Goal: Information Seeking & Learning: Learn about a topic

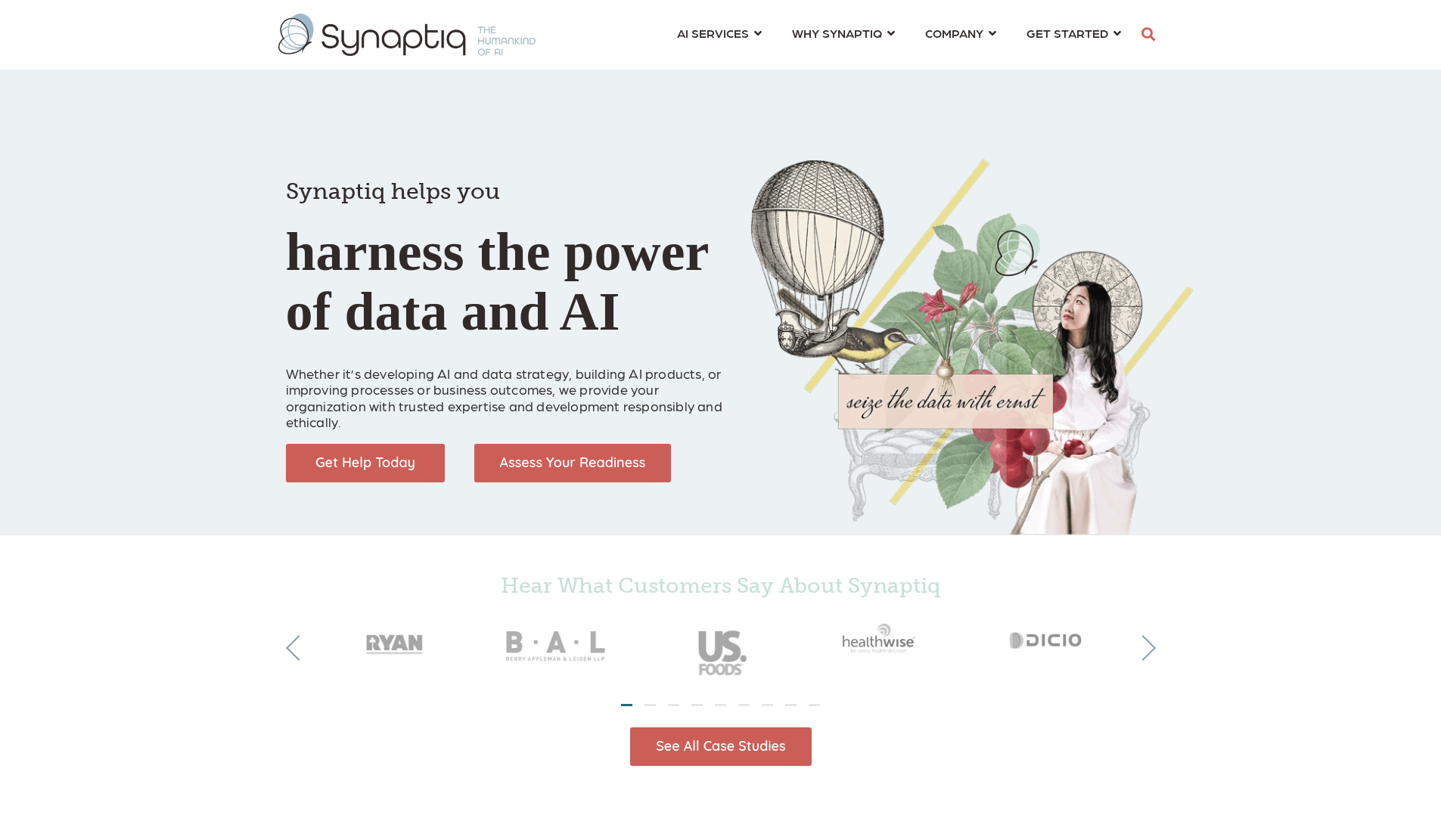
scroll to position [0, 6]
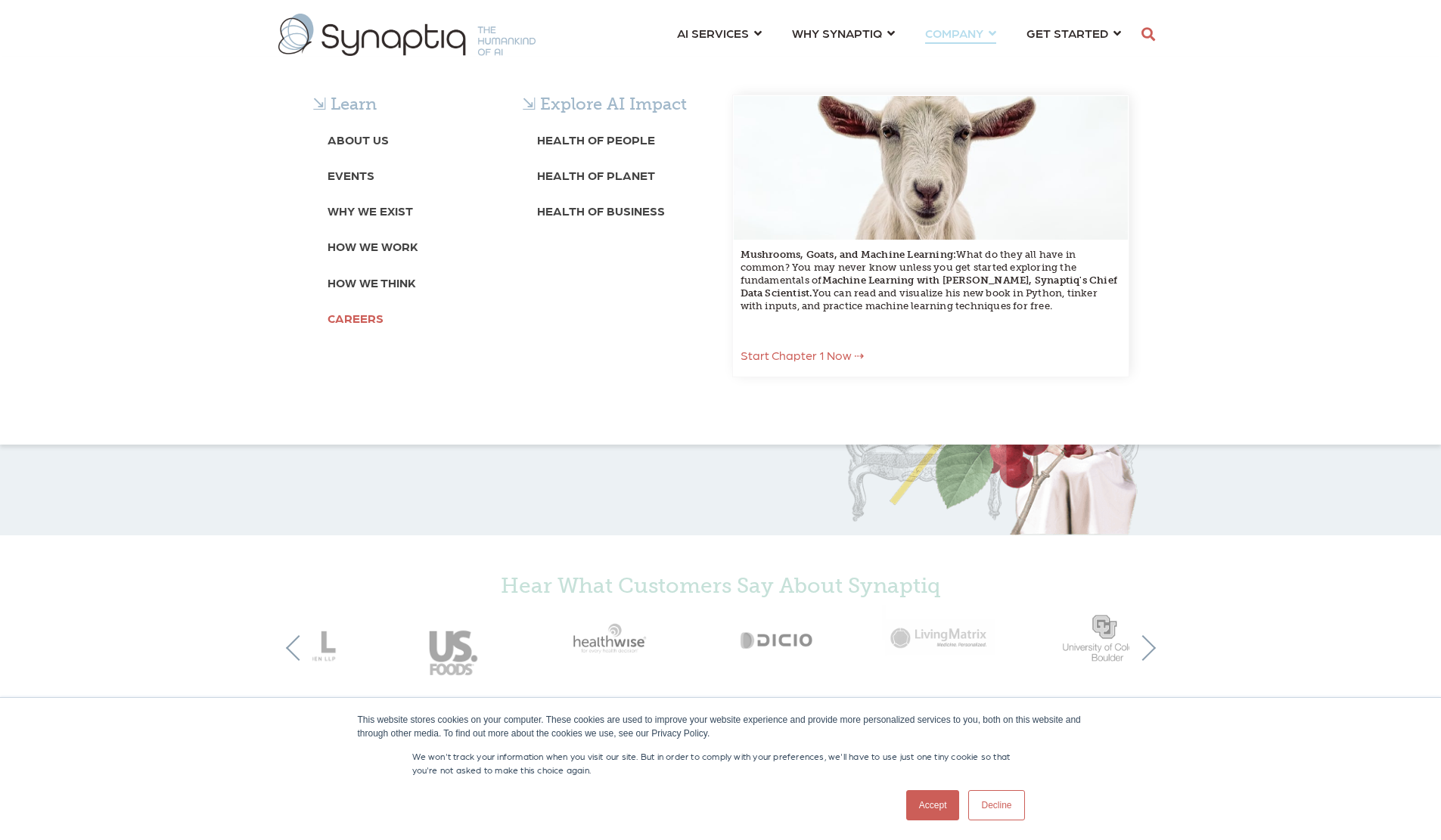
click at [353, 318] on b "Careers" at bounding box center [355, 318] width 56 height 15
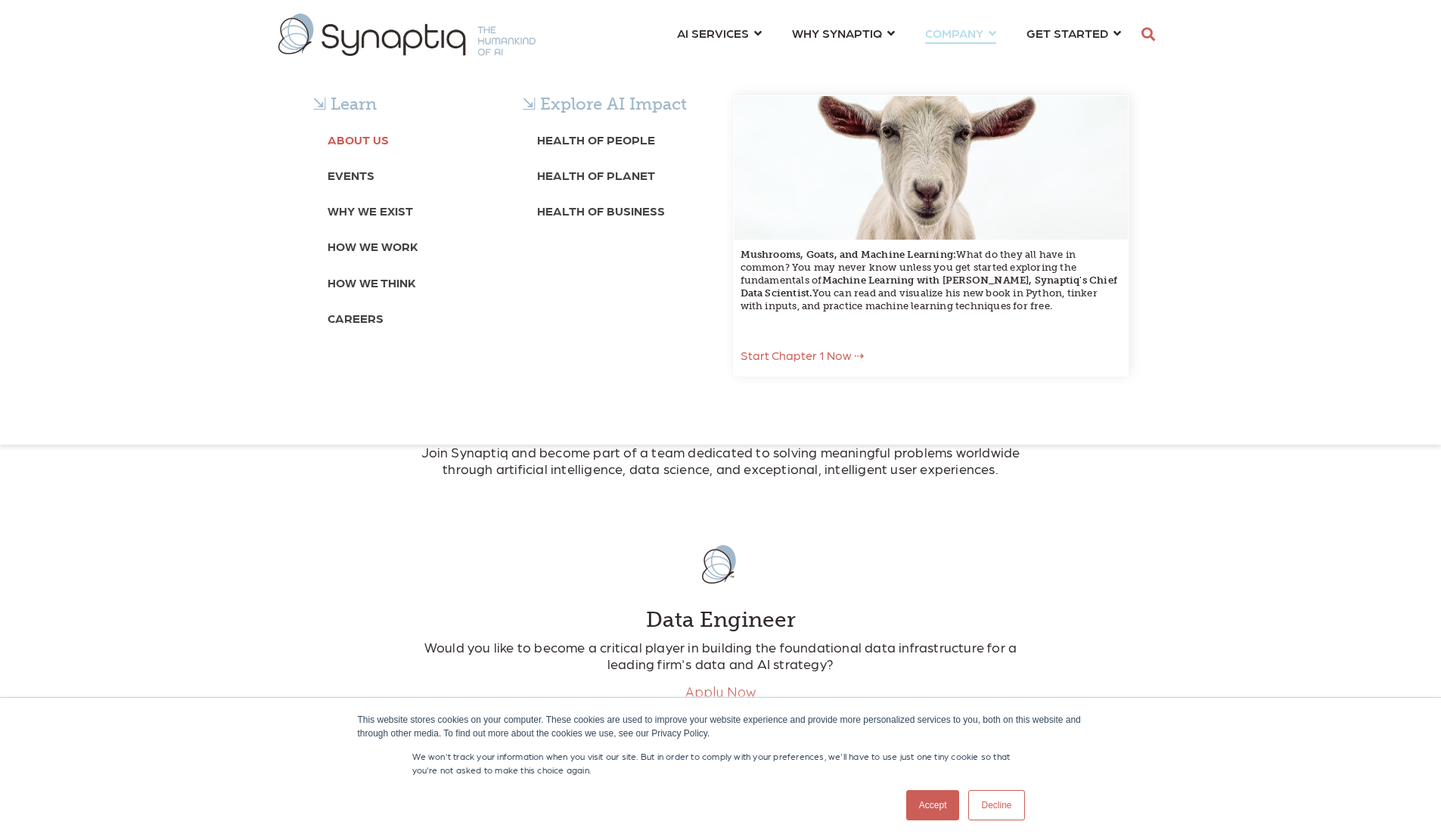
click at [371, 145] on b "About Us" at bounding box center [357, 140] width 62 height 15
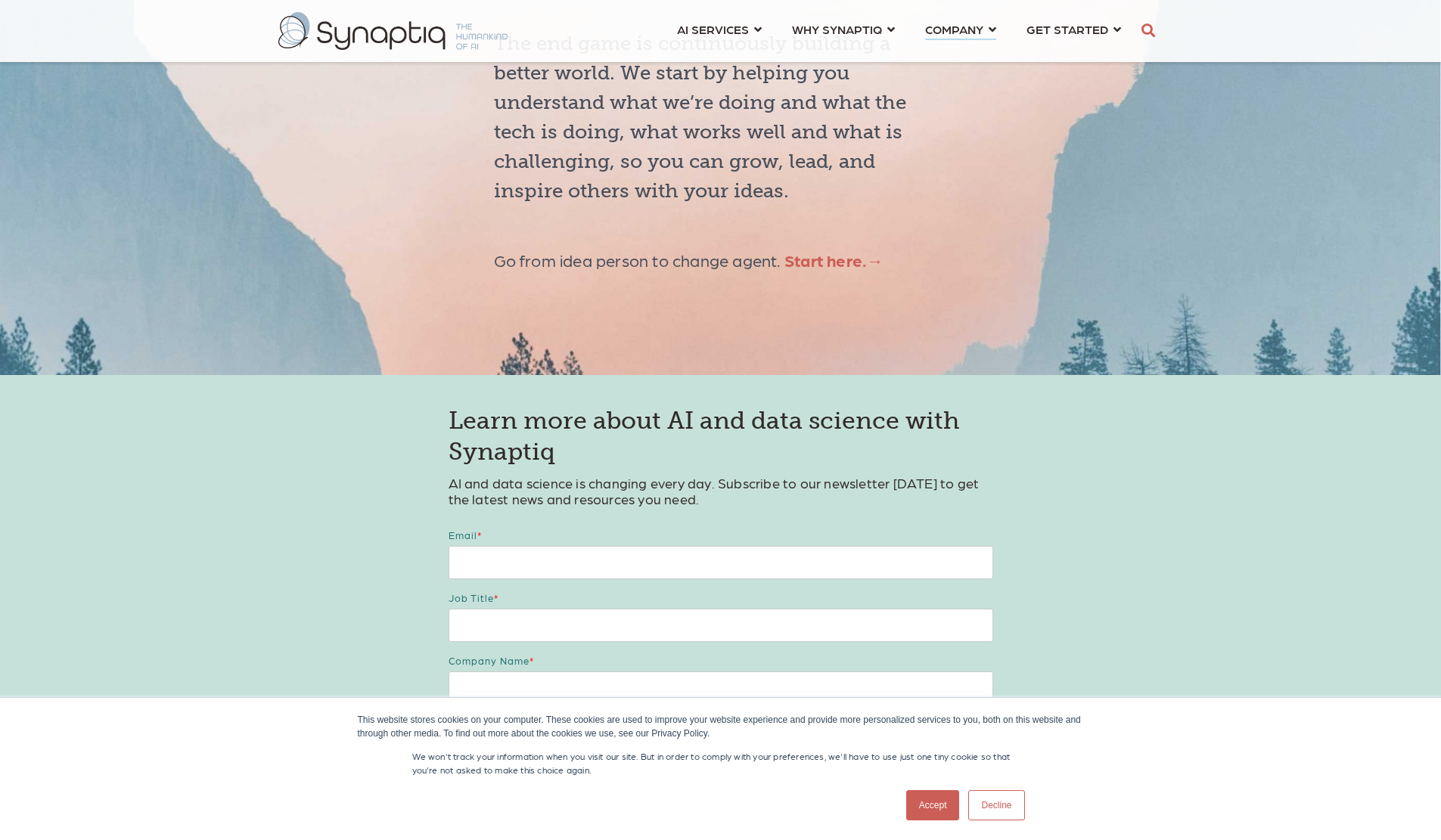
scroll to position [5446, 0]
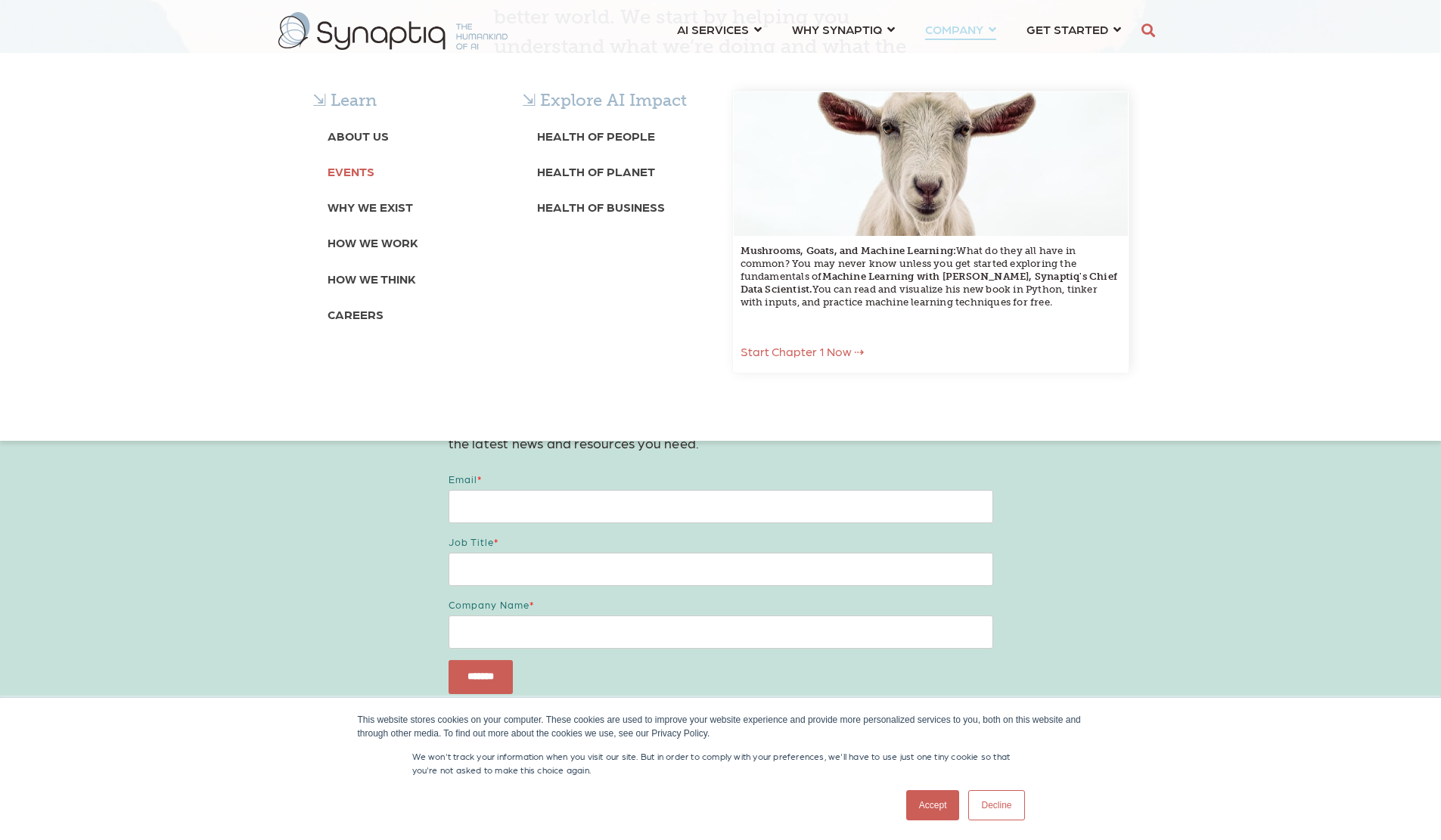
click at [358, 179] on link "Events" at bounding box center [350, 171] width 47 height 28
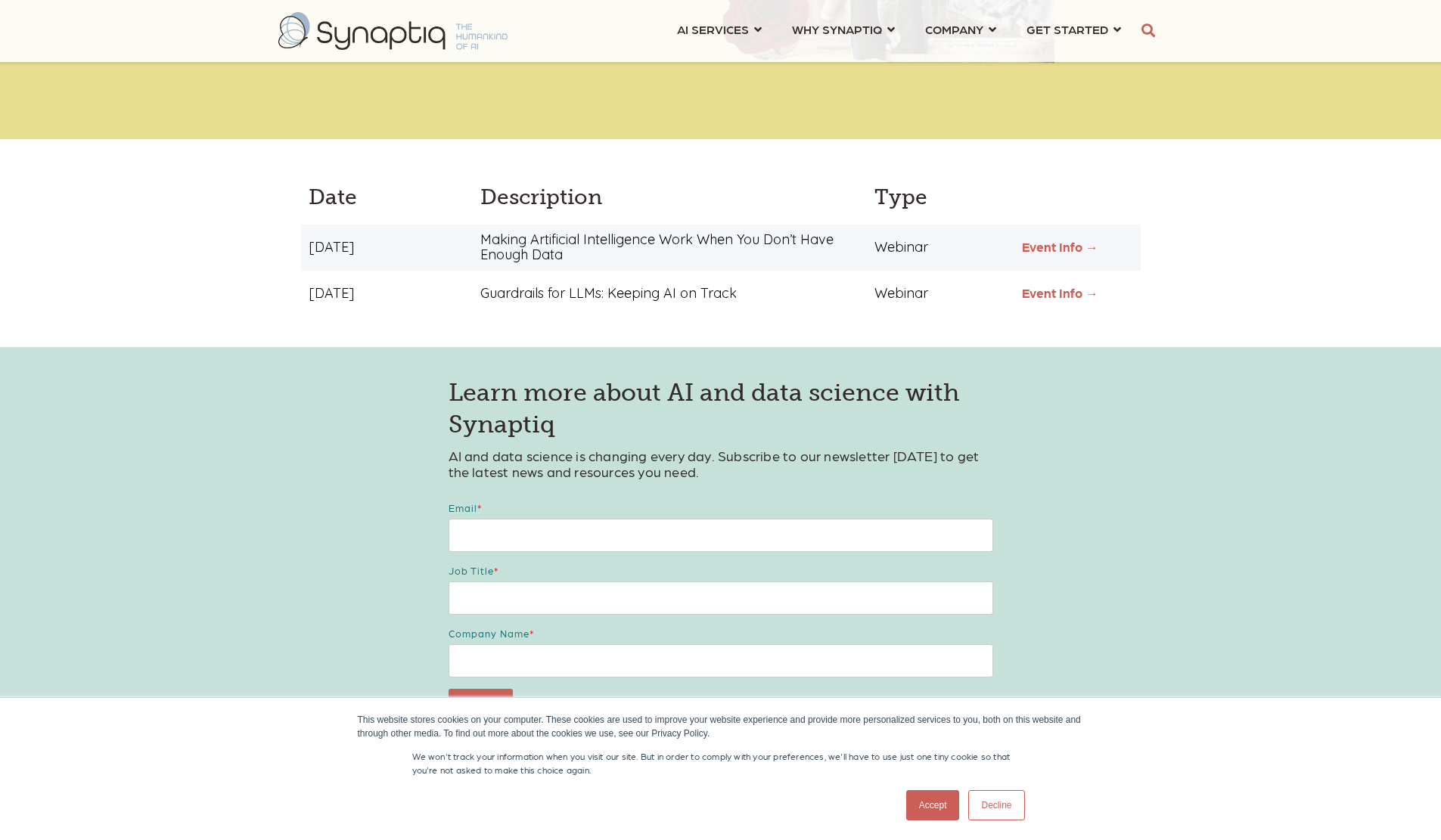
scroll to position [302, 0]
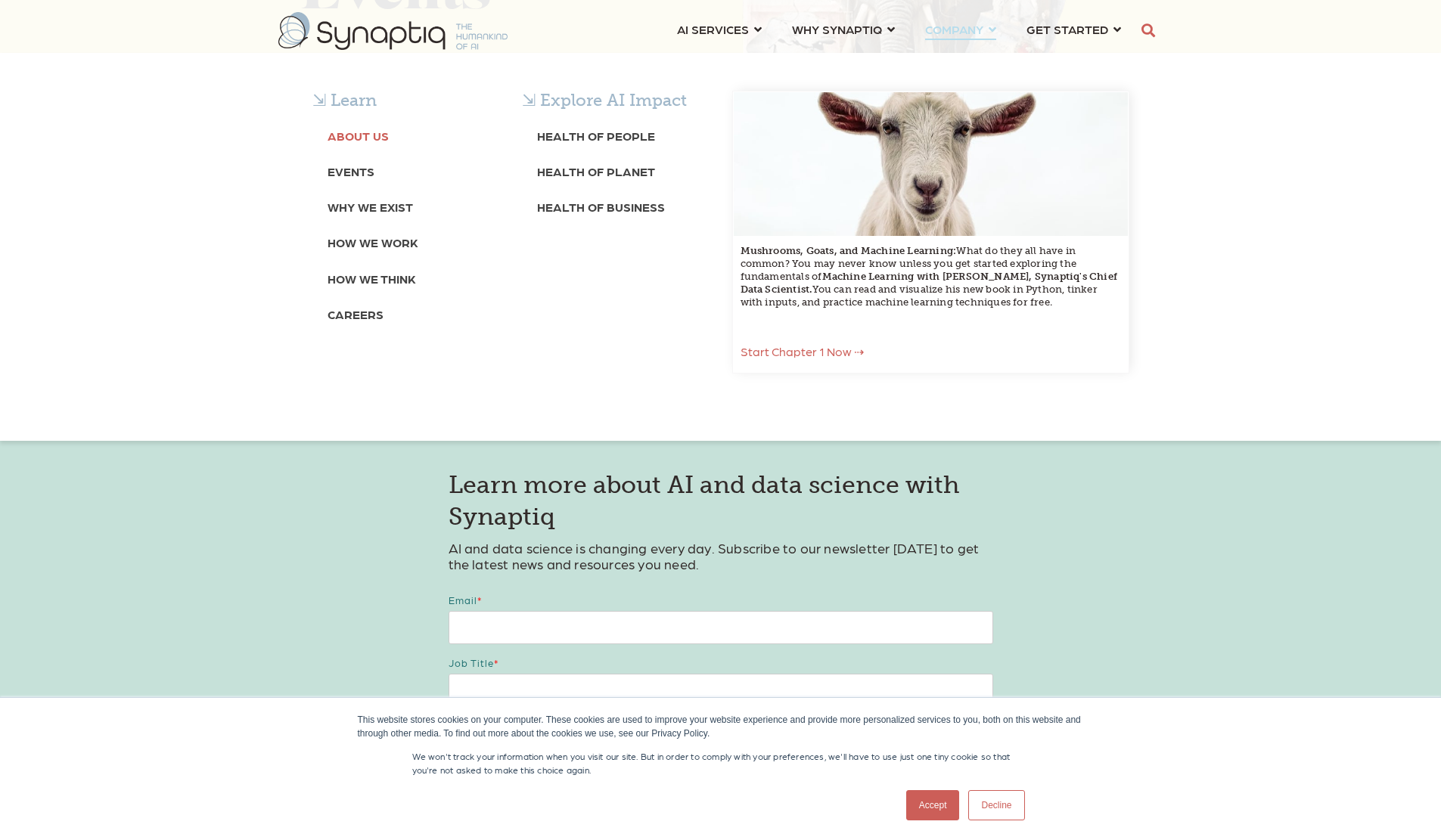
click at [378, 137] on b "About Us" at bounding box center [357, 136] width 62 height 15
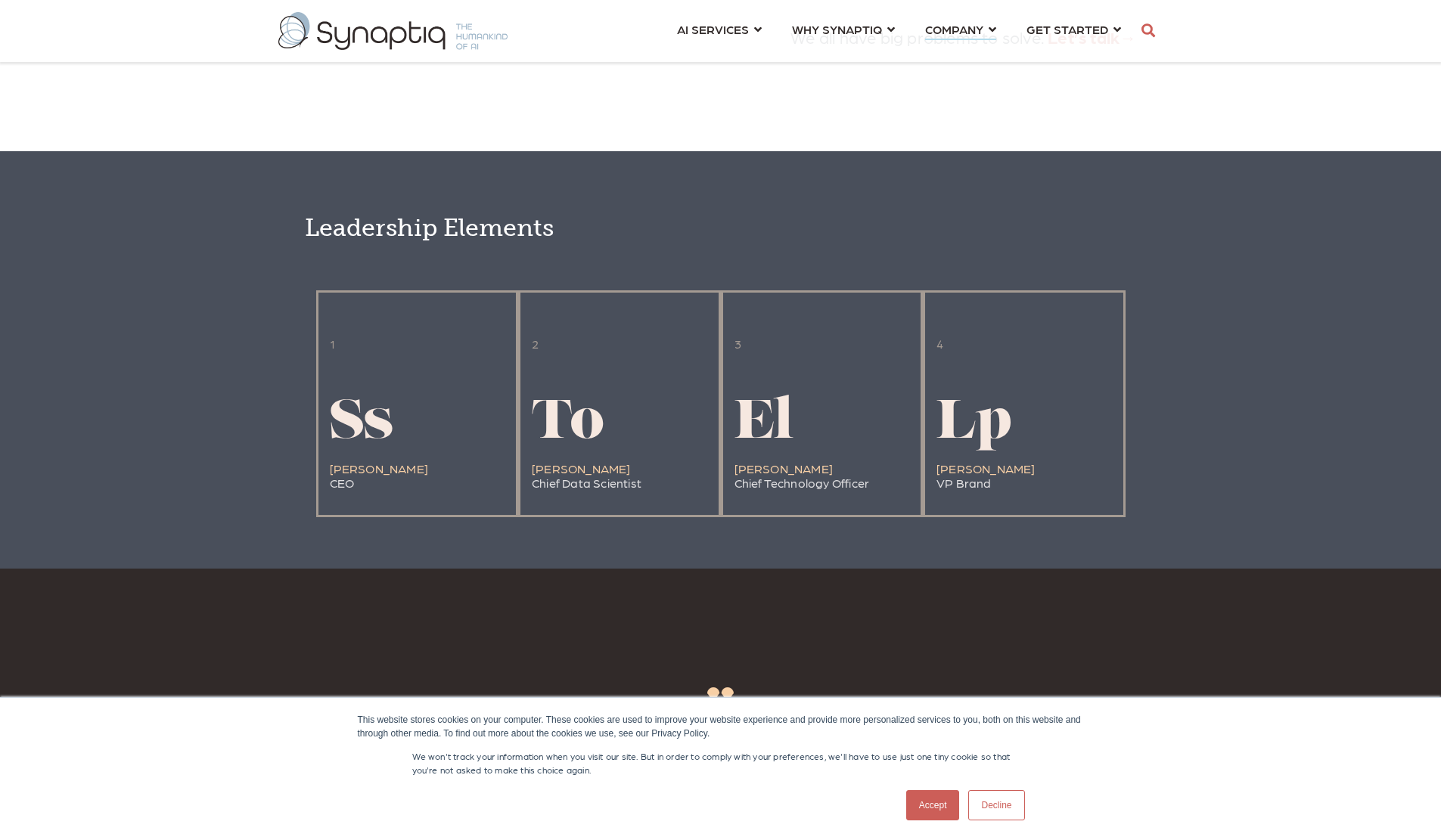
scroll to position [3555, 0]
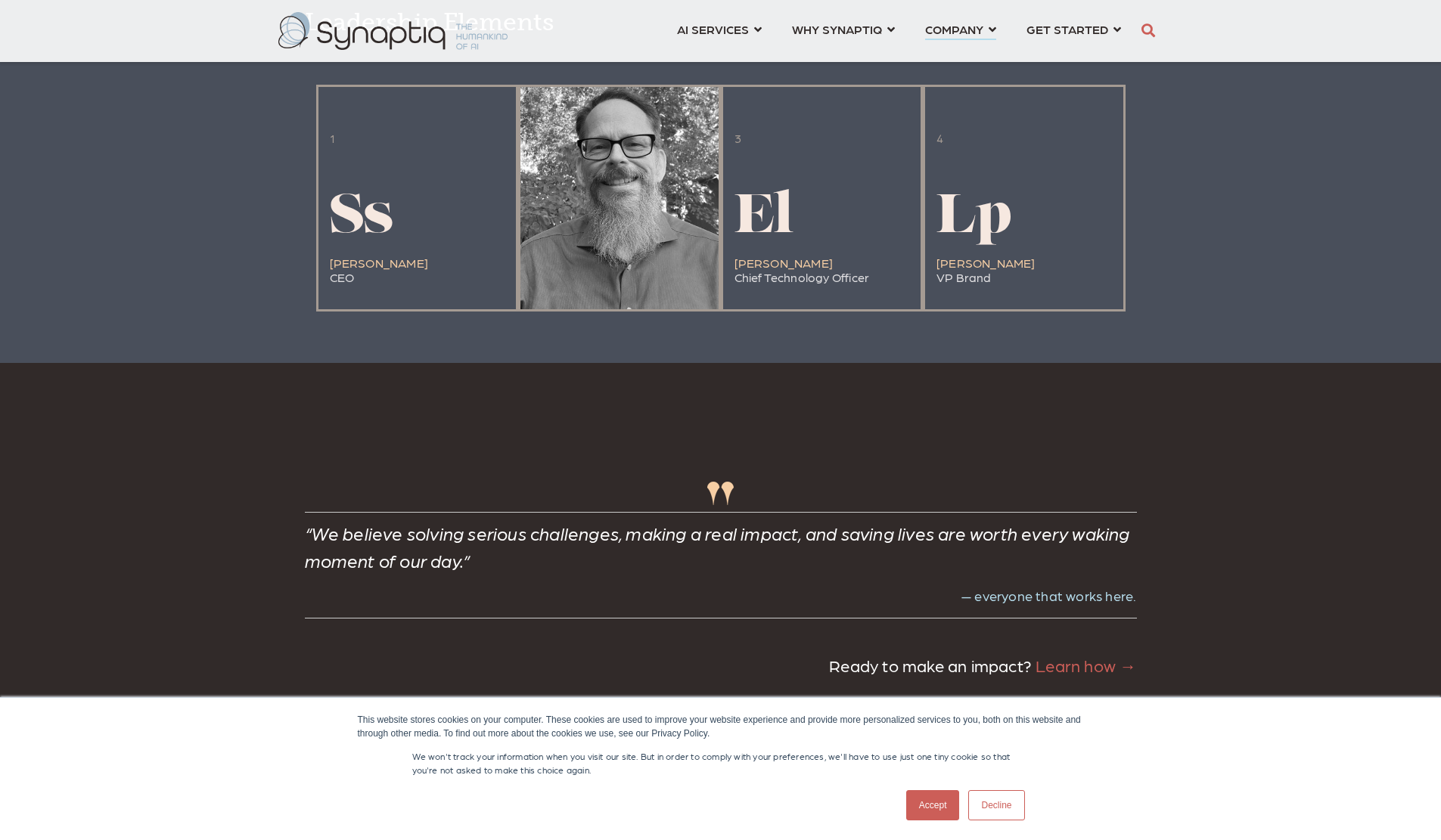
click at [611, 280] on div at bounding box center [619, 199] width 199 height 222
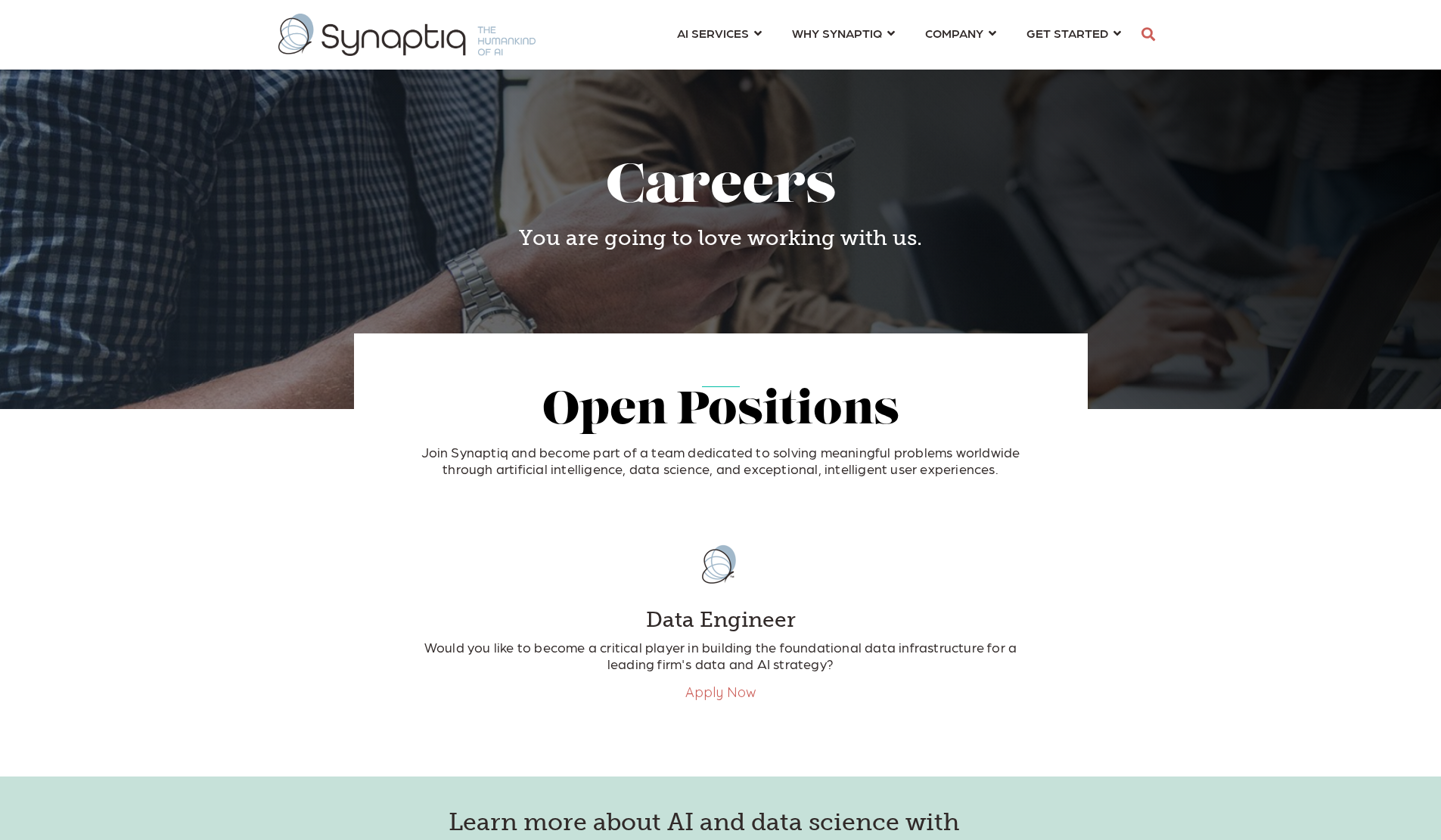
scroll to position [0, 6]
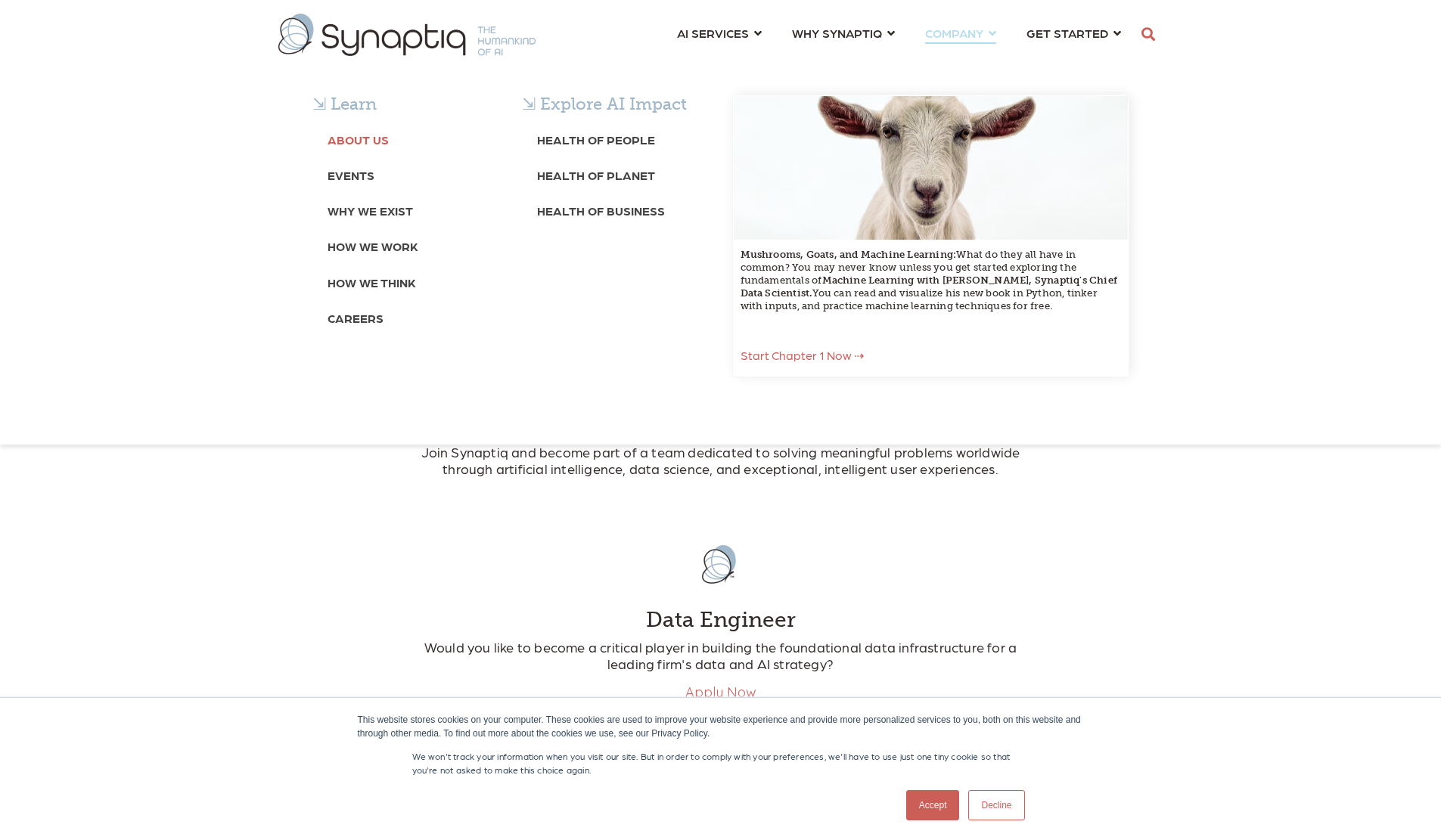
click at [367, 137] on b "About Us" at bounding box center [357, 140] width 62 height 15
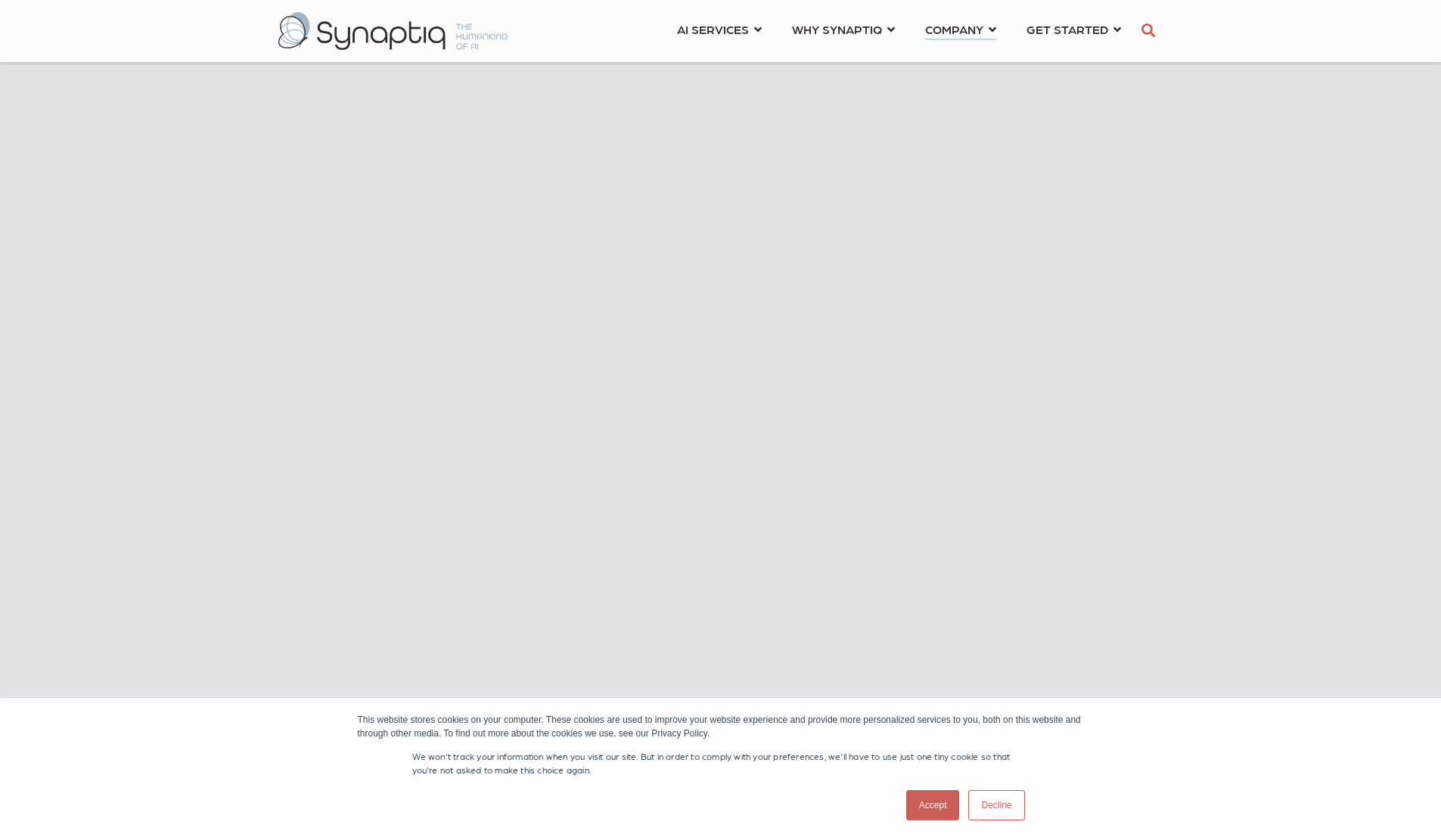
scroll to position [756, 0]
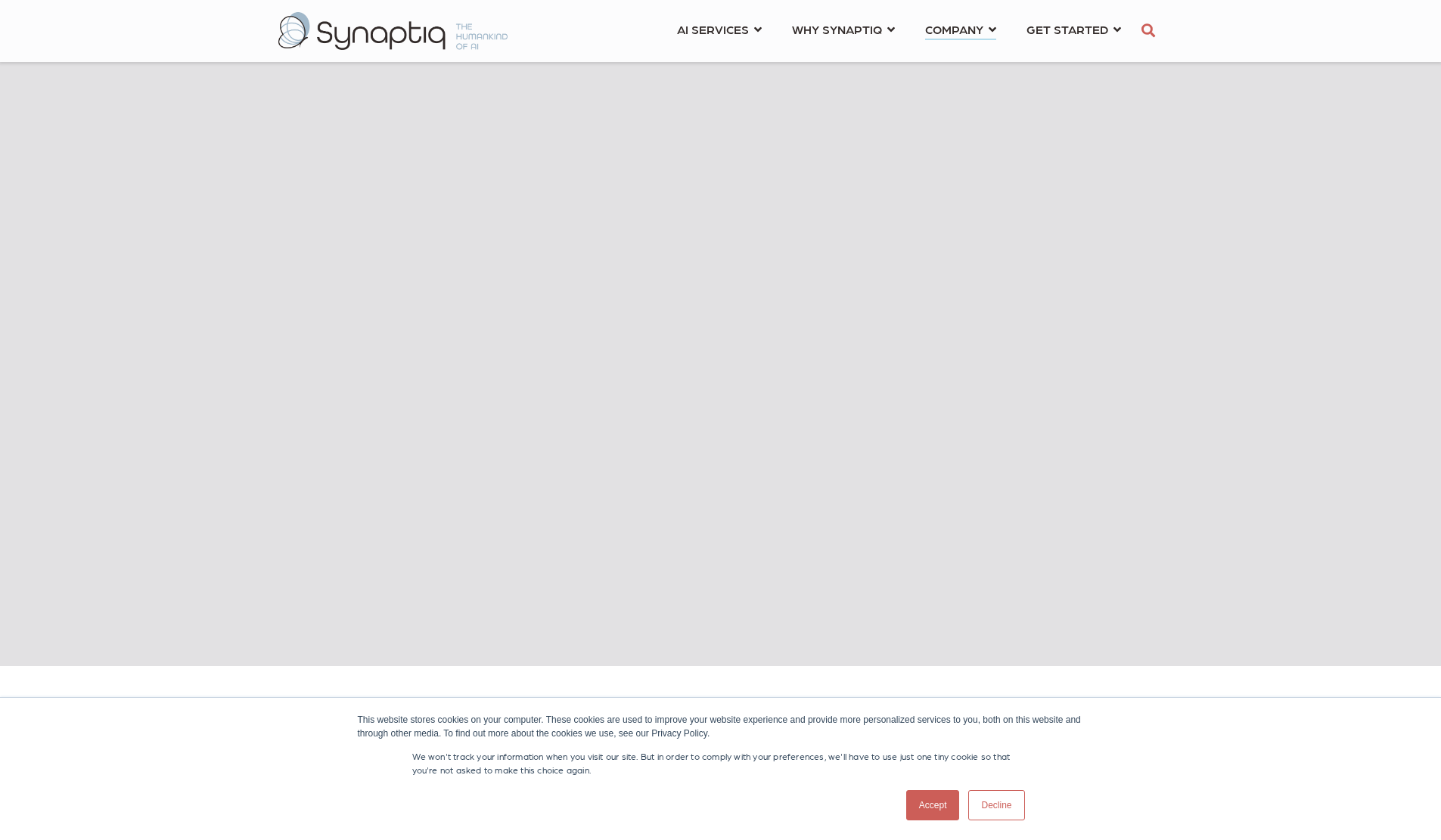
click at [921, 807] on link "Accept" at bounding box center [933, 805] width 53 height 30
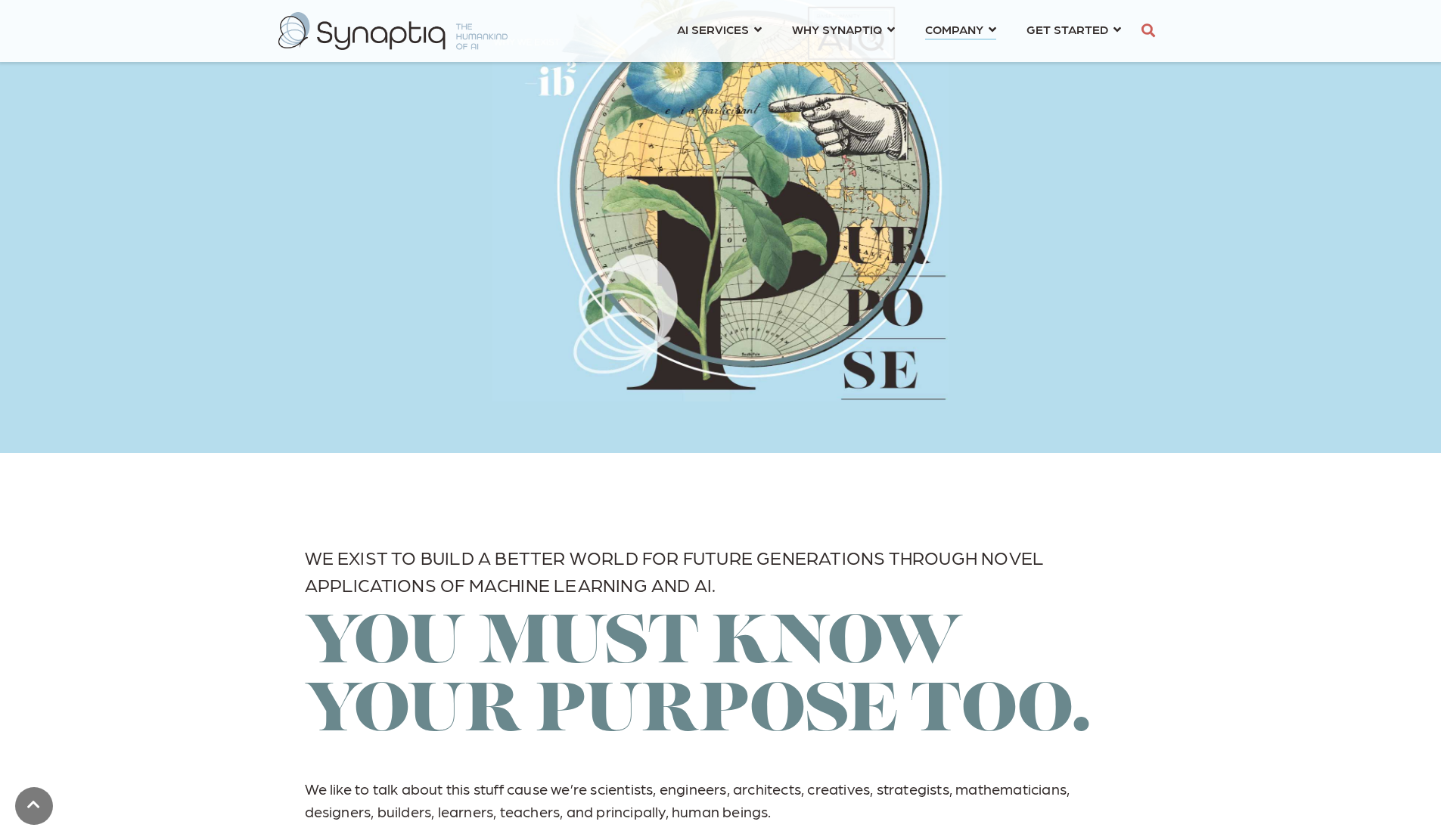
scroll to position [2820, 0]
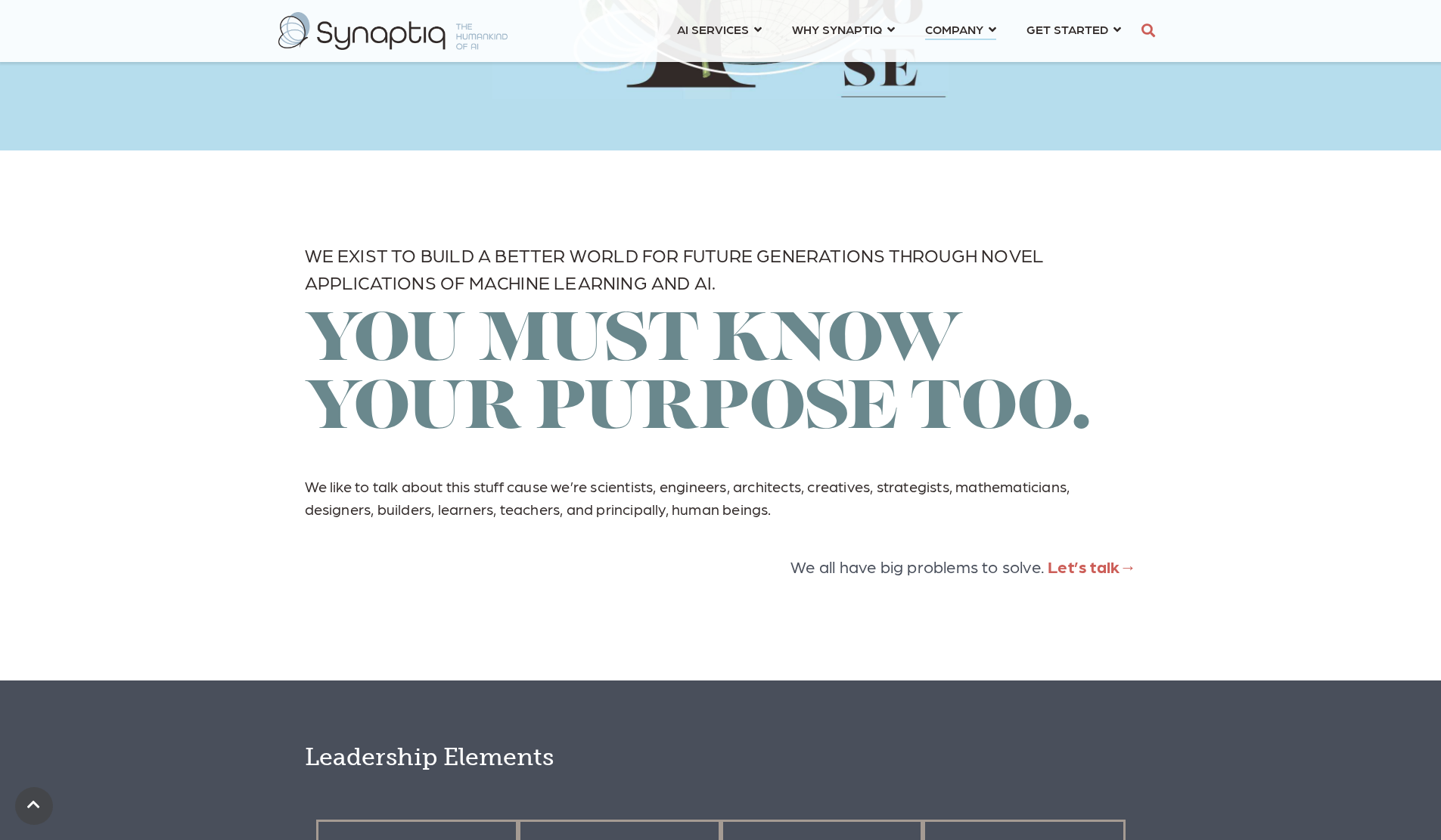
click at [1102, 576] on span "Let’s talk" at bounding box center [1084, 566] width 72 height 20
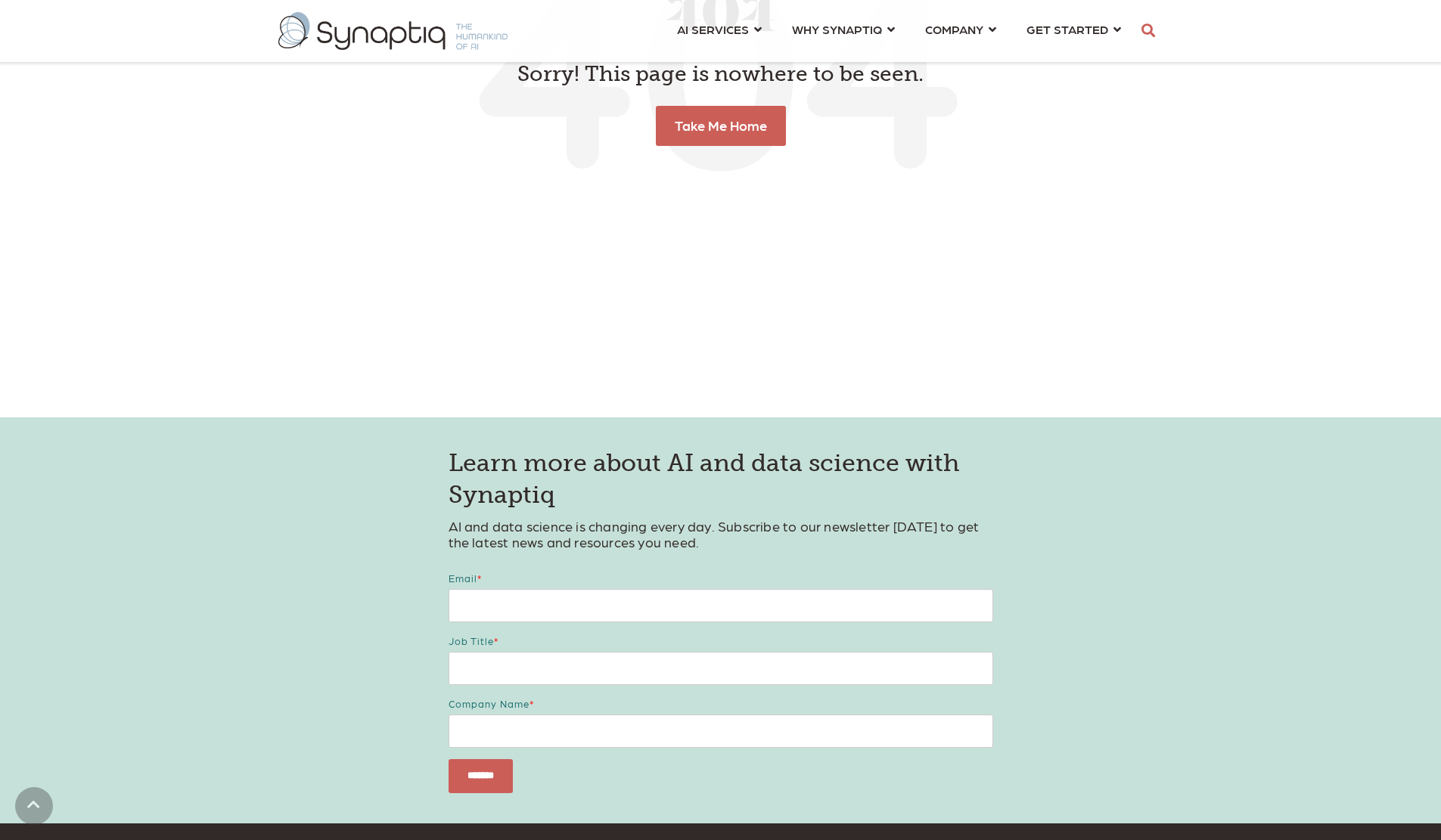
scroll to position [454, 0]
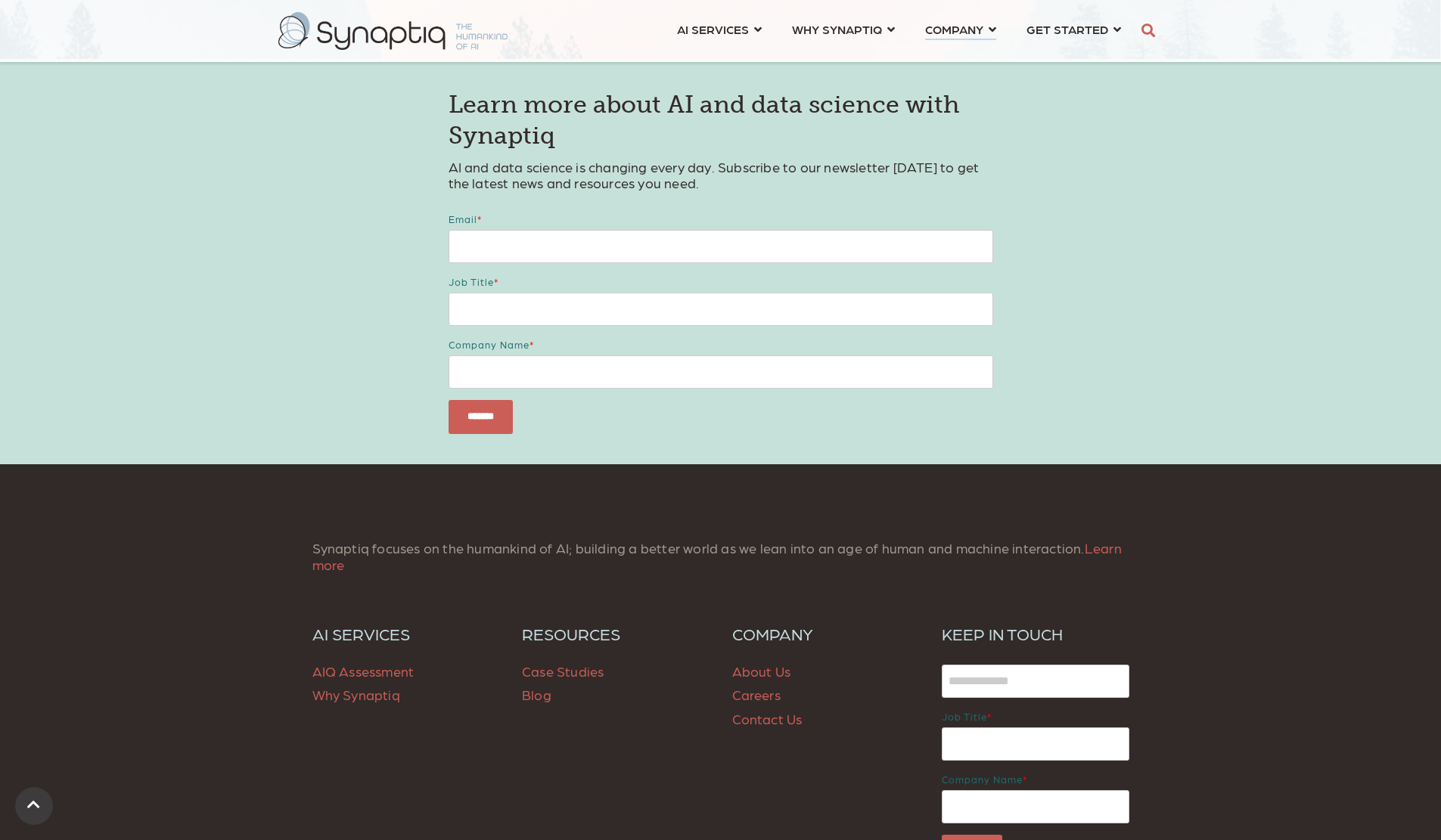
scroll to position [5976, 0]
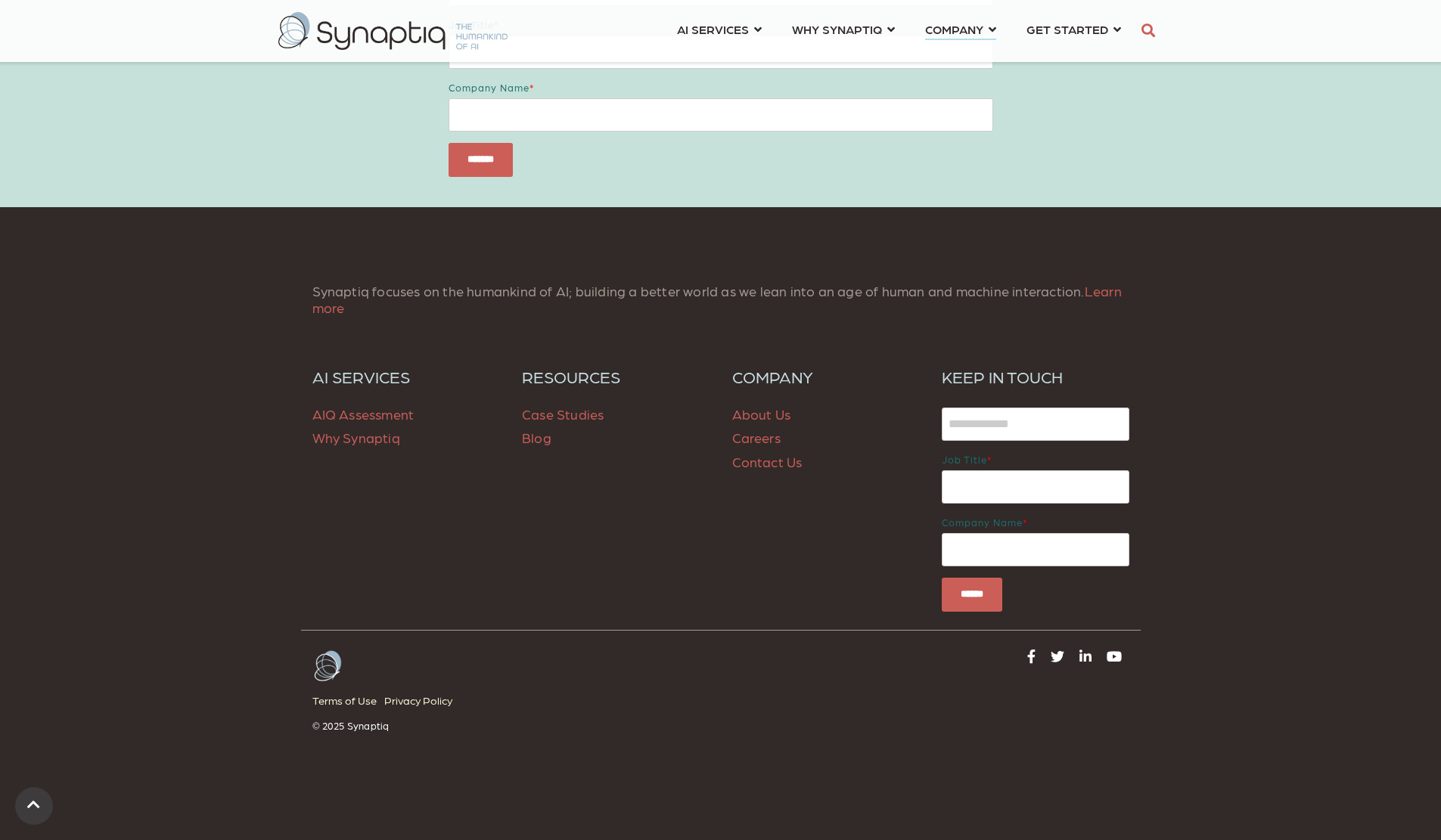
click at [530, 446] on span "Blog" at bounding box center [537, 437] width 29 height 16
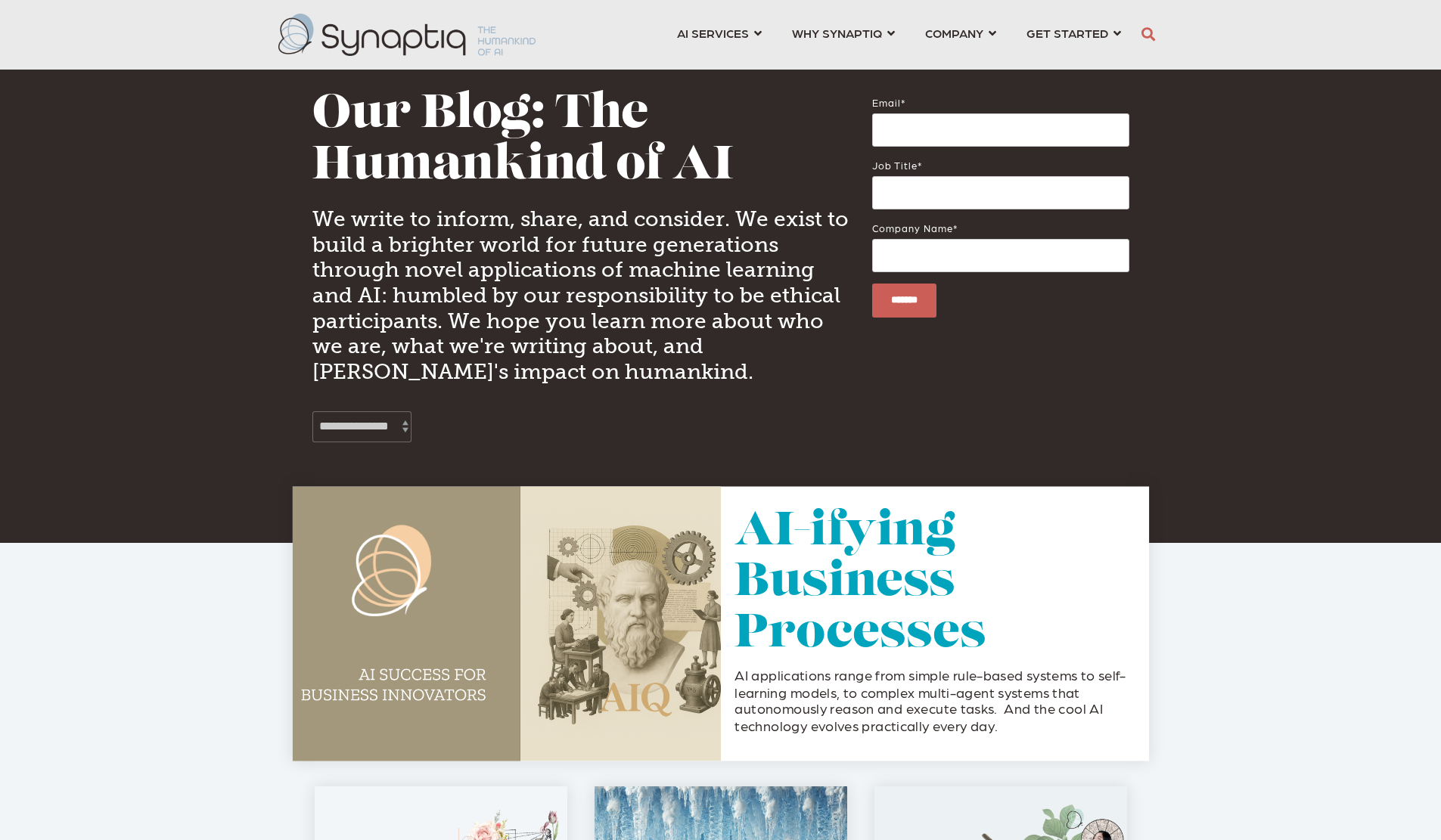
click at [834, 565] on link "AI-ifying Business Processes" at bounding box center [860, 584] width 252 height 148
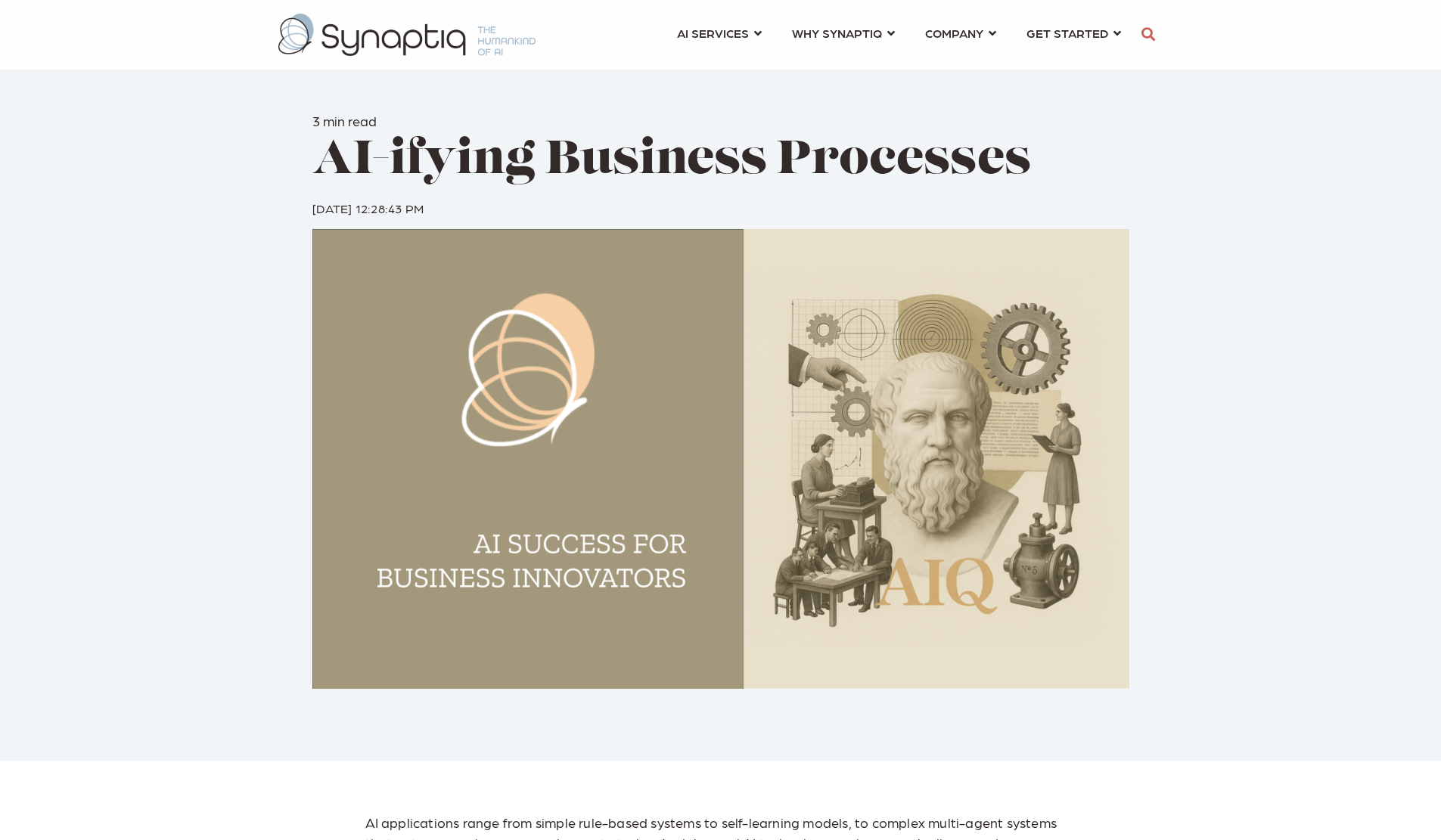
scroll to position [0, 6]
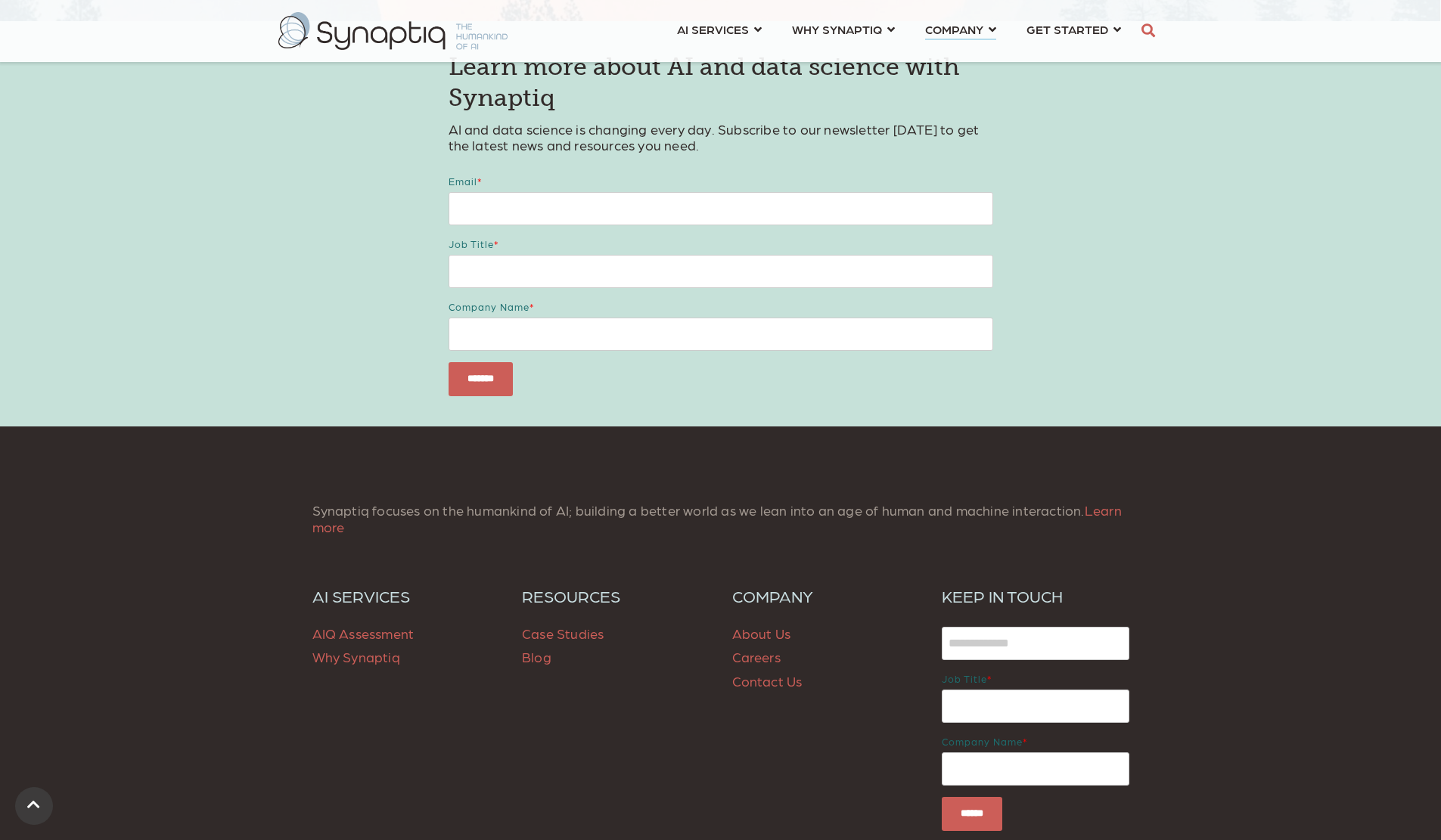
scroll to position [5745, 0]
click at [335, 534] on p "Synaptiq focuses on the humankind of AI; building a better world as we lean int…" at bounding box center [720, 517] width 817 height 32
click at [340, 534] on link "Learn more" at bounding box center [717, 517] width 810 height 32
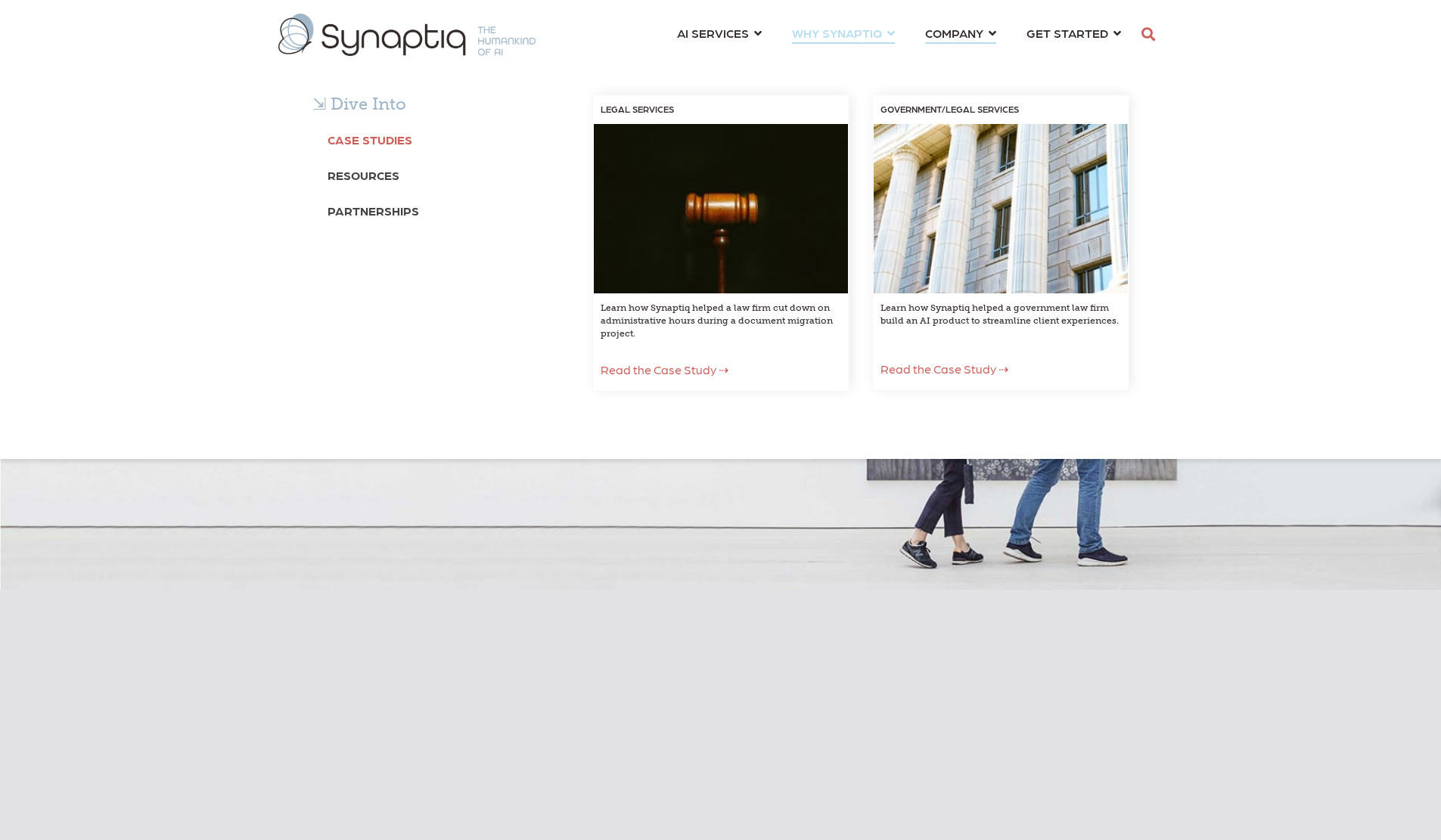
click at [391, 139] on b "Case Studies" at bounding box center [369, 140] width 85 height 15
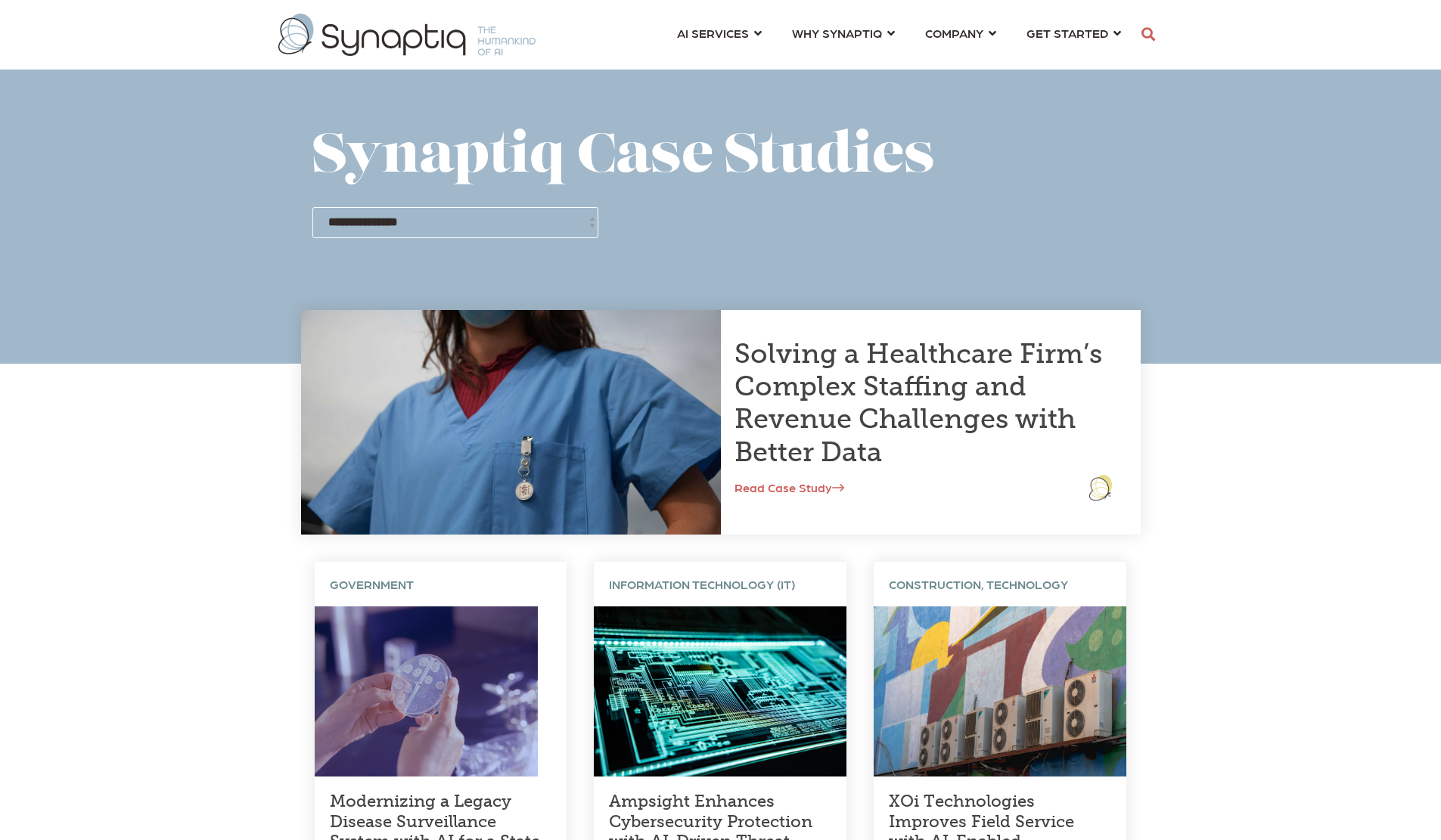
click at [448, 220] on select "**********" at bounding box center [455, 222] width 286 height 30
select select "**********"
click at [312, 208] on select "**********" at bounding box center [455, 222] width 286 height 30
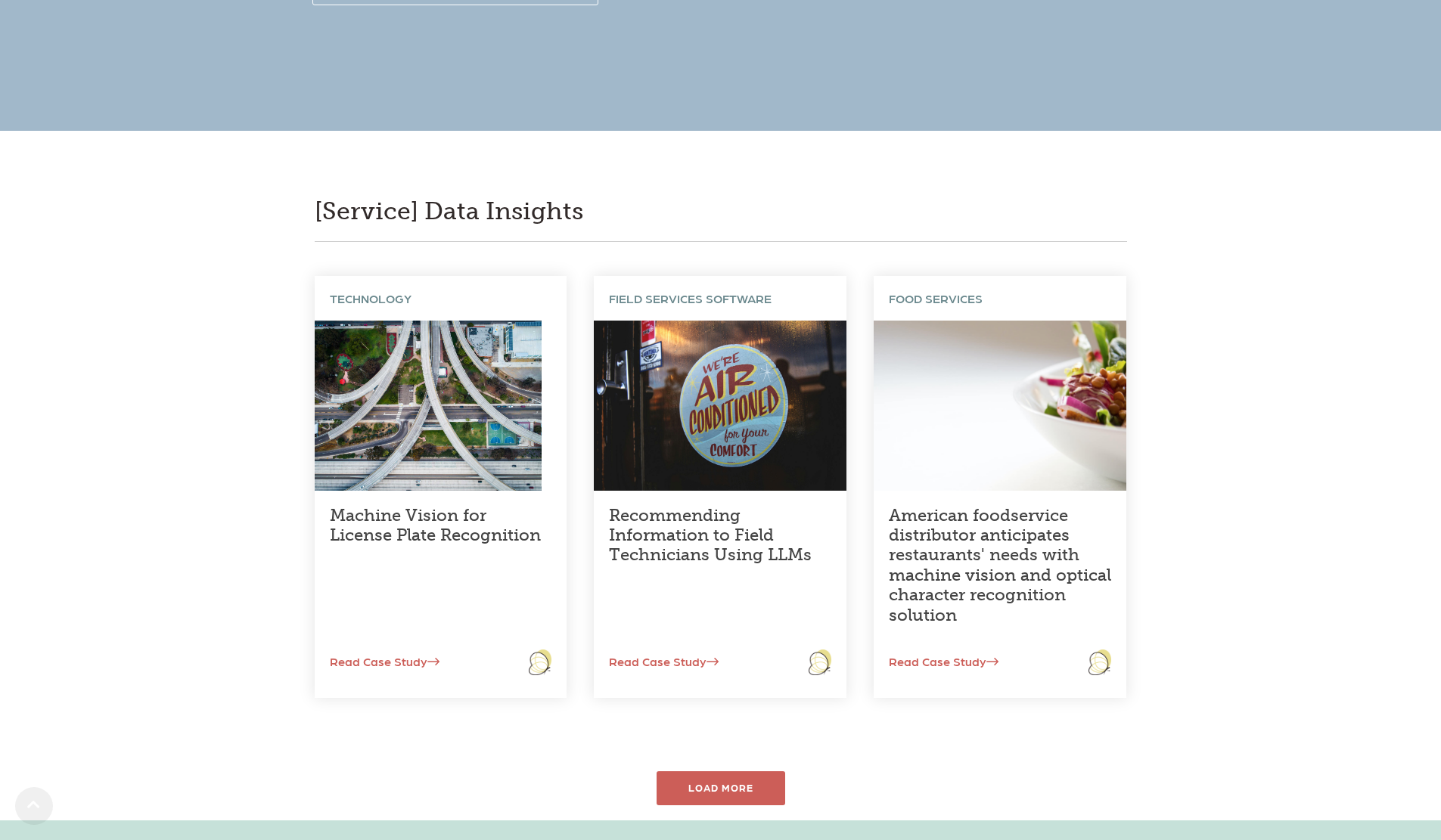
scroll to position [529, 0]
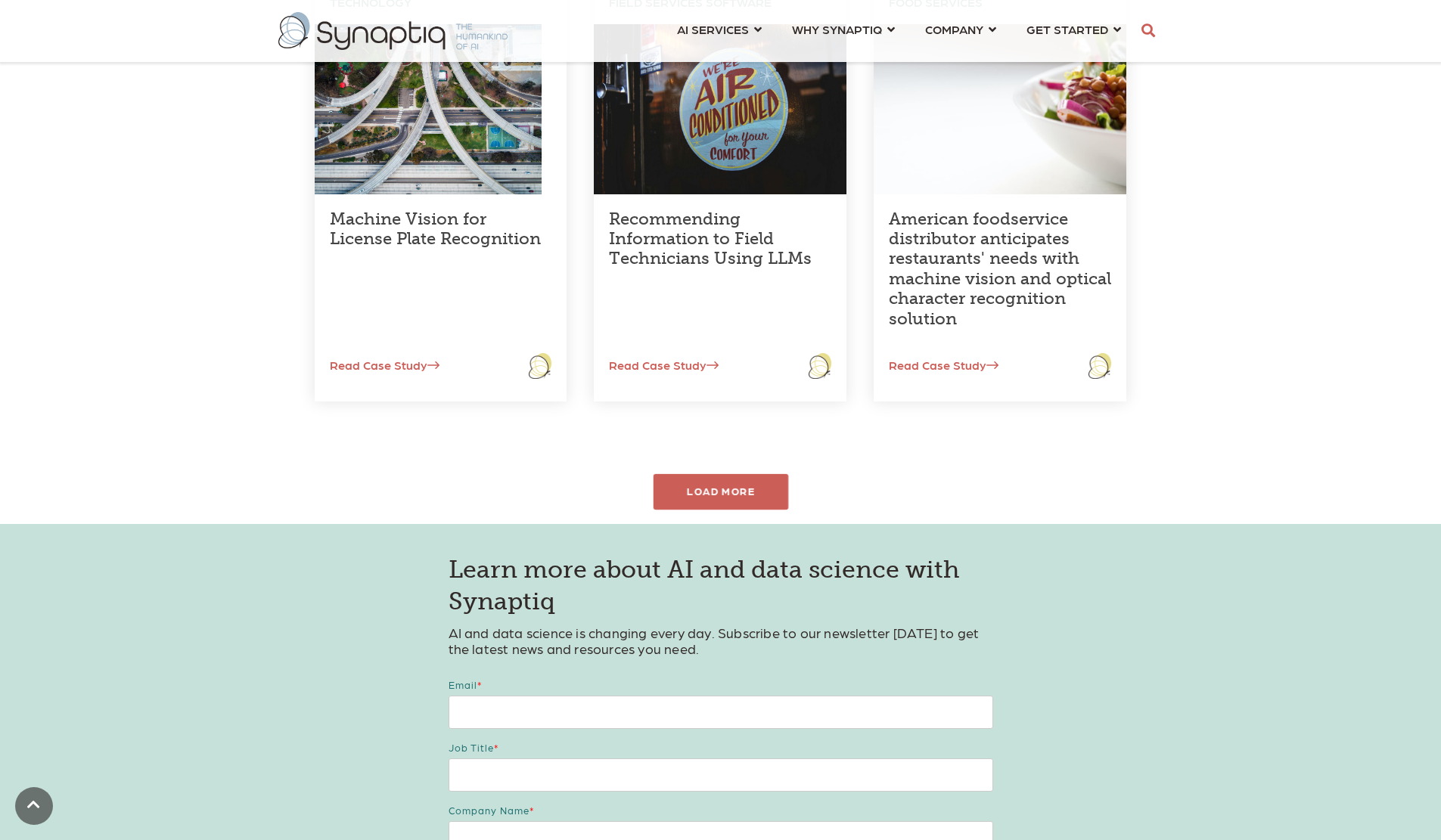
click at [688, 501] on div "LOAD MORE" at bounding box center [720, 492] width 135 height 36
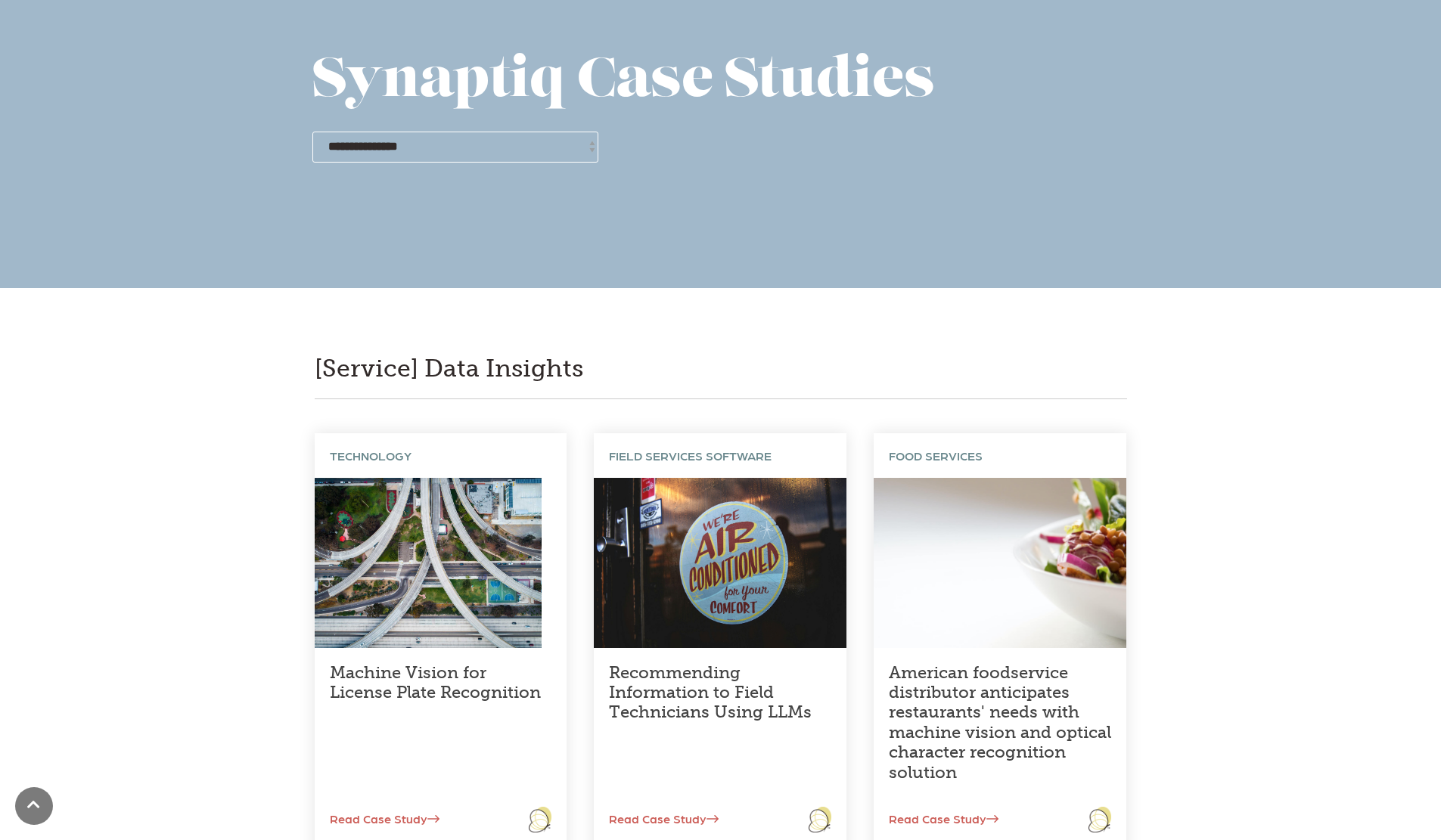
scroll to position [0, 0]
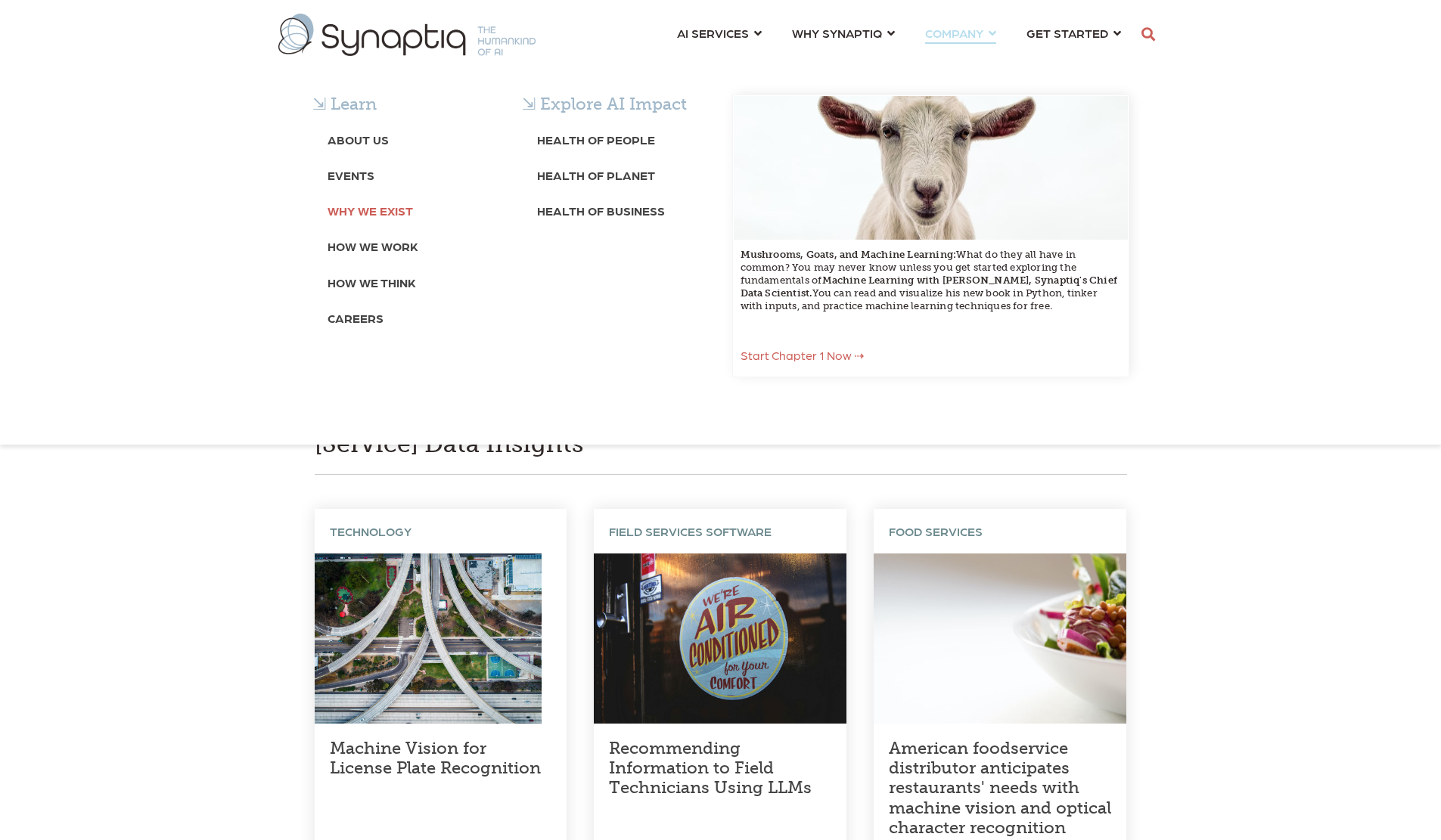
click at [366, 210] on b "Why We Exist" at bounding box center [369, 210] width 85 height 15
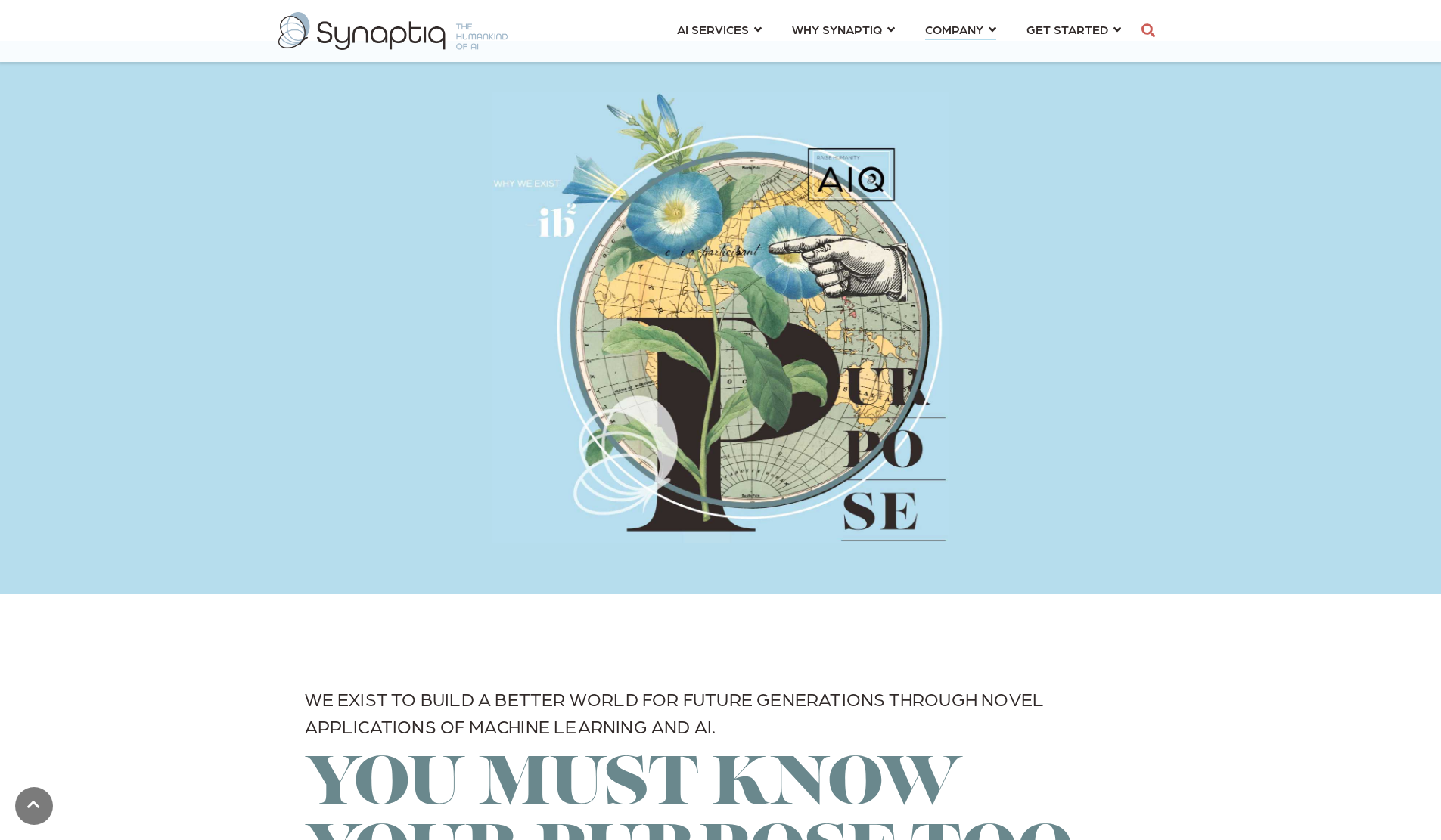
scroll to position [2545, 0]
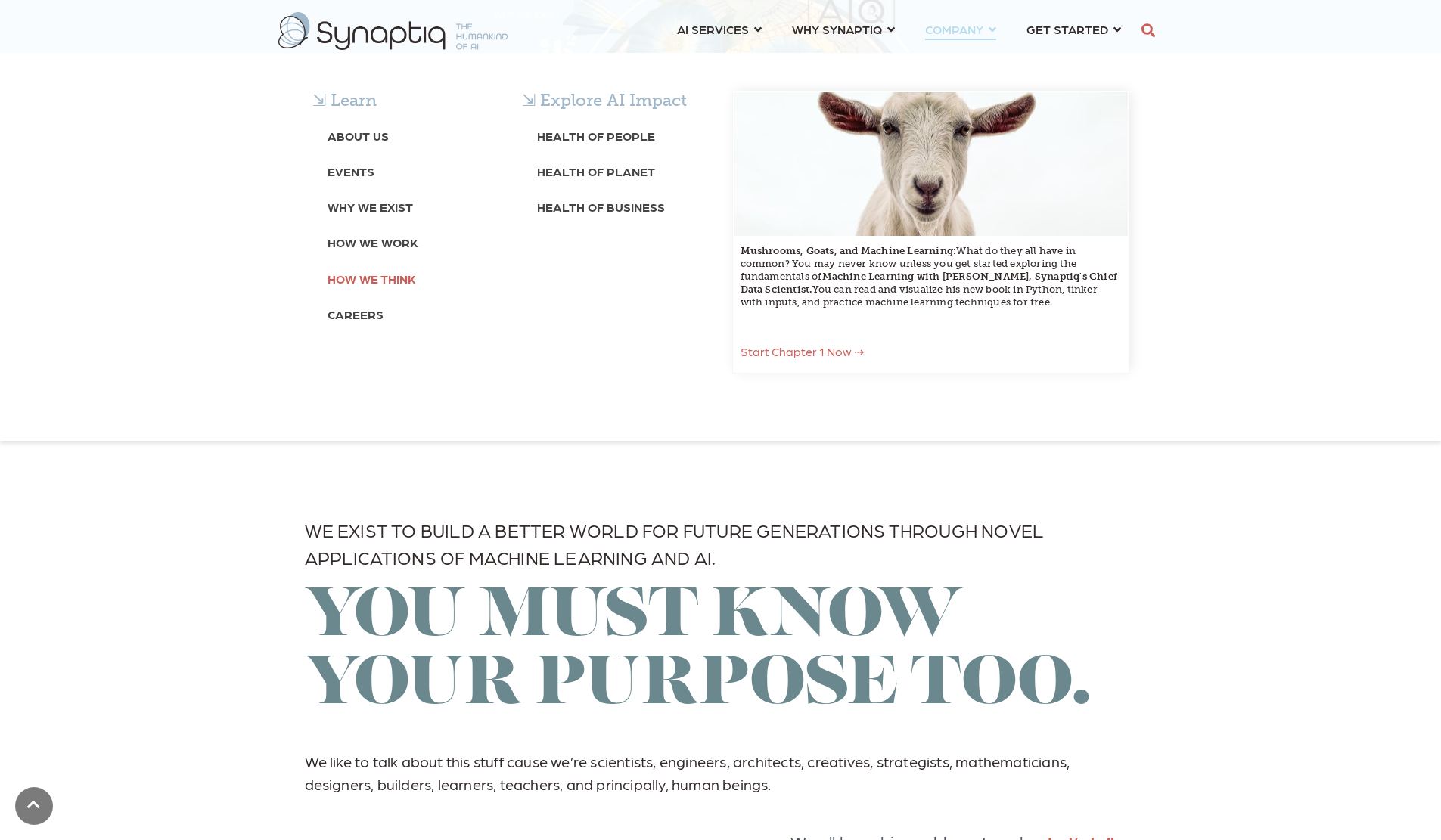
click at [348, 283] on b "How We Think" at bounding box center [371, 278] width 88 height 15
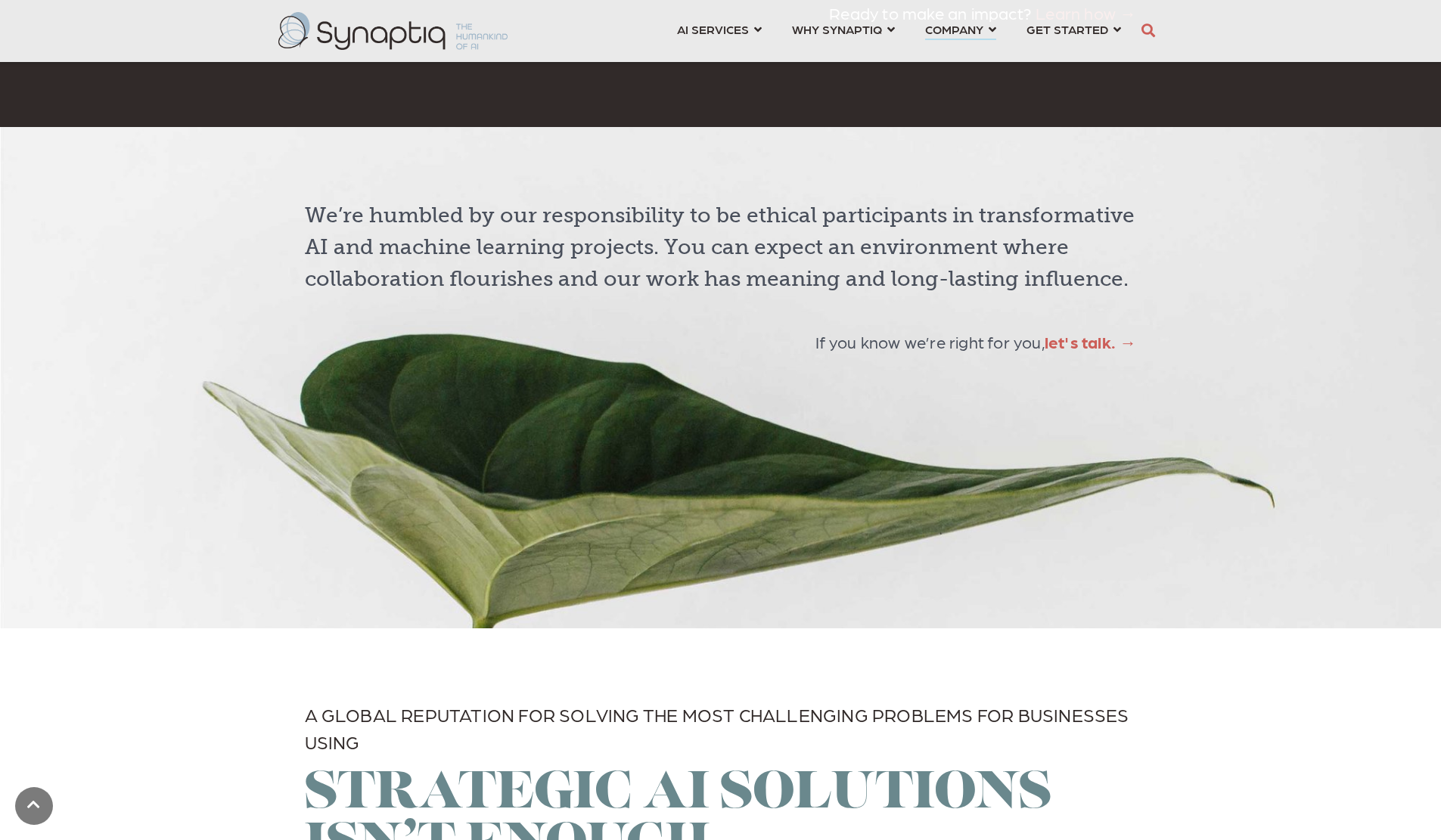
scroll to position [4589, 0]
